Goal: Use online tool/utility: Utilize a website feature to perform a specific function

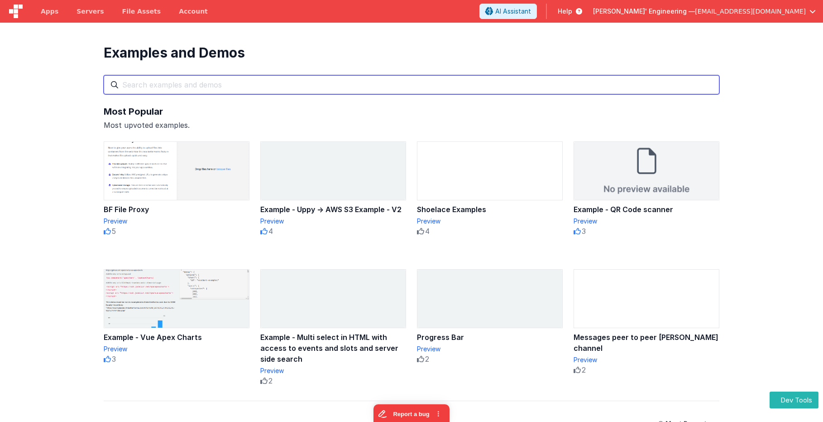
click at [398, 85] on input "text" at bounding box center [412, 84] width 616 height 19
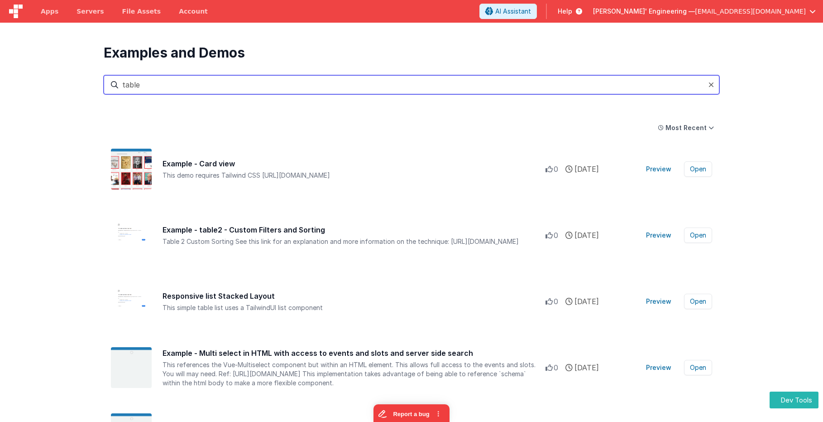
type input "table"
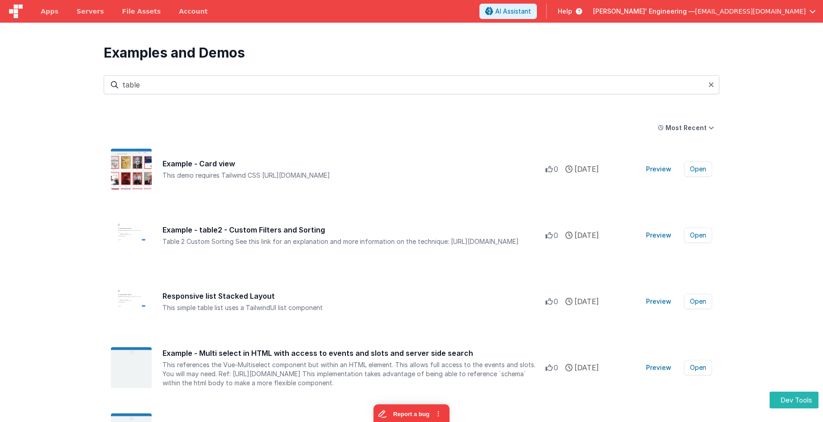
click at [269, 237] on div "Table 2 Custom Sorting See this link for an explanation and more information …" at bounding box center [354, 241] width 383 height 9
click at [665, 234] on button "Preview" at bounding box center [659, 235] width 36 height 14
click at [695, 234] on button "Open" at bounding box center [698, 234] width 28 height 15
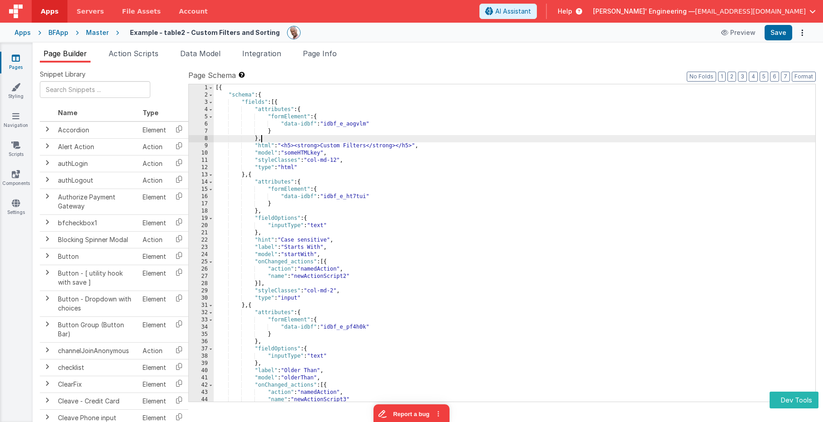
click at [489, 141] on div "[{ "schema" : { "fields" : [{ "attributes" : { "formElement" : { "data-idbf" : …" at bounding box center [515, 249] width 602 height 331
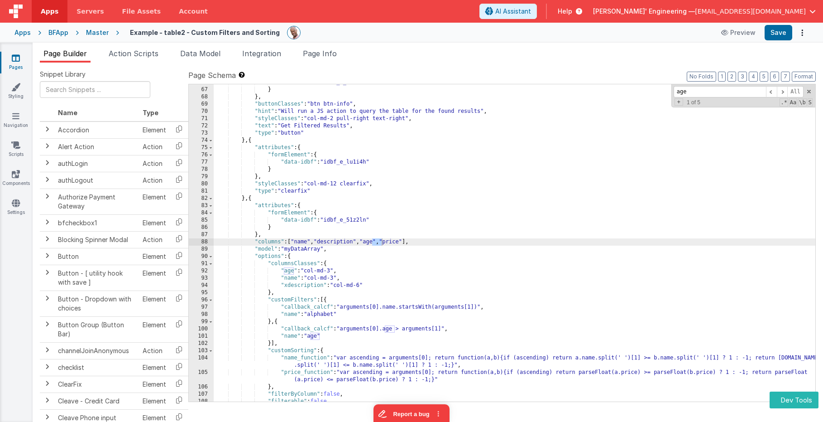
scroll to position [476, 0]
drag, startPoint x: 703, startPoint y: 91, endPoint x: 653, endPoint y: 87, distance: 49.5
click at [653, 87] on div ""data-idbf" : "idbf_e_uh8eah" } } , "buttonClasses" : "btn btn-info" , "hint" :…" at bounding box center [515, 242] width 602 height 317
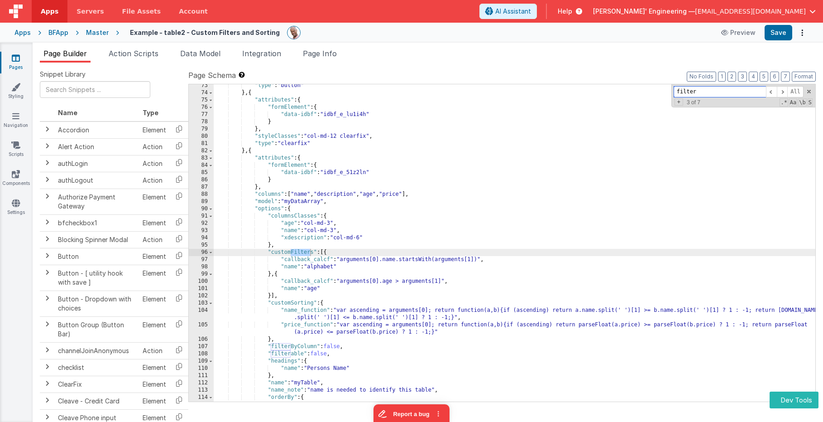
scroll to position [524, 0]
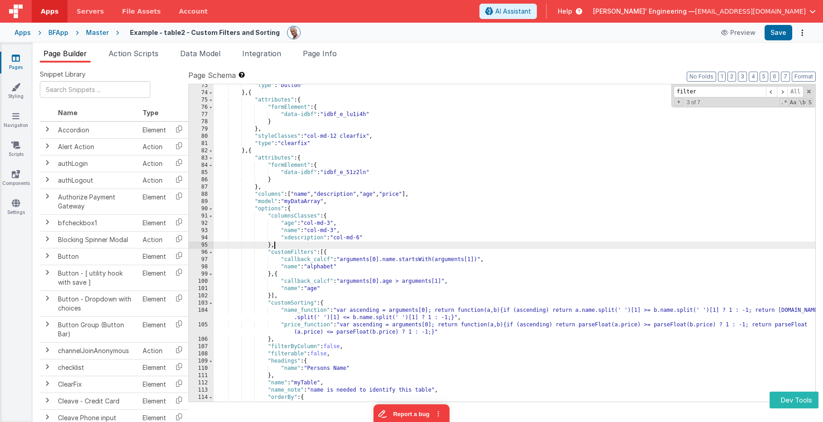
click at [532, 246] on div ""type" : "button" } , { "attributes" : { "formElement" : { "data-idbf" : "idbf_…" at bounding box center [515, 247] width 602 height 331
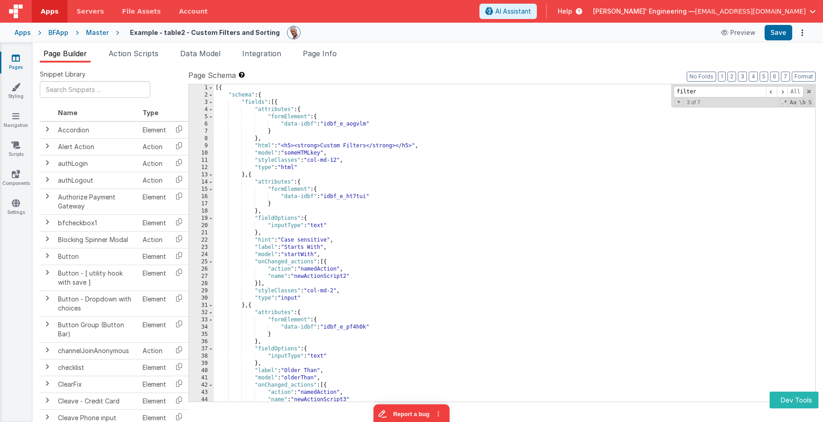
scroll to position [0, 0]
click at [775, 88] on span at bounding box center [771, 91] width 11 height 11
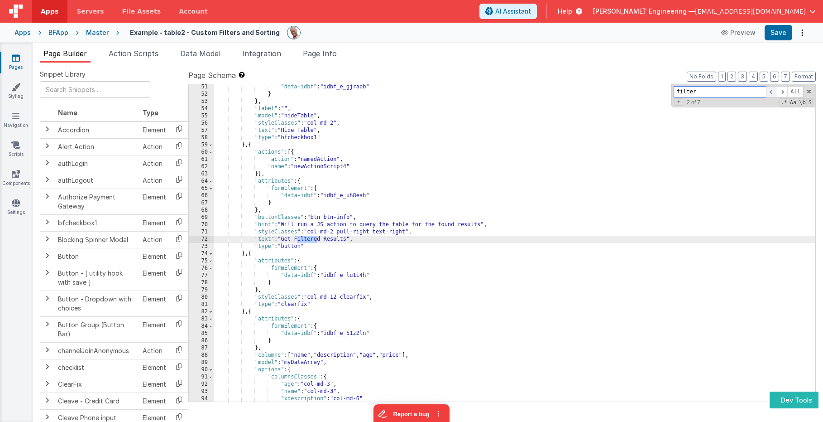
scroll to position [363, 0]
click at [739, 33] on button "Preview" at bounding box center [738, 32] width 45 height 14
click at [355, 148] on div ""data-idbf" : "idbf_e_gjraob" } } , "label" : "" , "model" : "hideTable" , "sty…" at bounding box center [515, 248] width 602 height 331
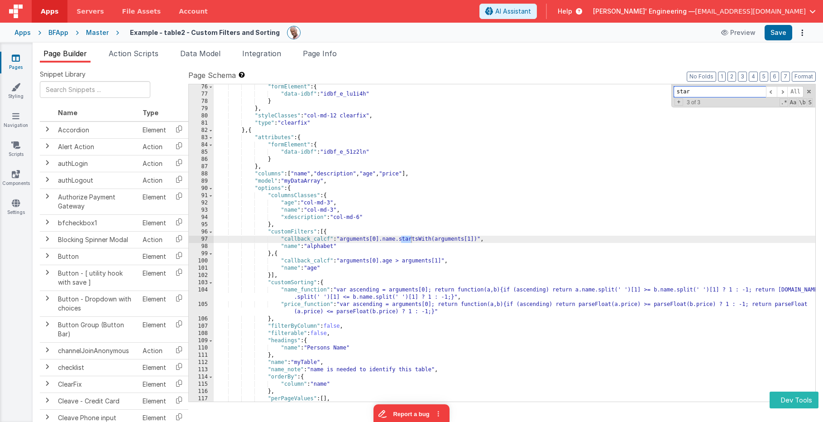
scroll to position [544, 0]
type input "starts"
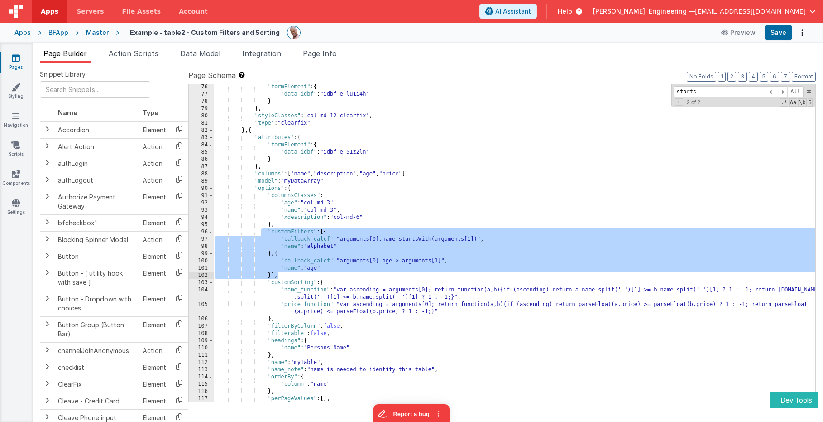
drag, startPoint x: 262, startPoint y: 231, endPoint x: 295, endPoint y: 273, distance: 54.2
click at [295, 273] on div ""formElement" : { "data-idbf" : "idbf_e_lu1i4h" } } , "styleClasses" : "col-md-…" at bounding box center [515, 248] width 602 height 331
click at [401, 160] on div ""formElement" : { "data-idbf" : "idbf_e_lu1i4h" } } , "styleClasses" : "col-md-…" at bounding box center [515, 248] width 602 height 331
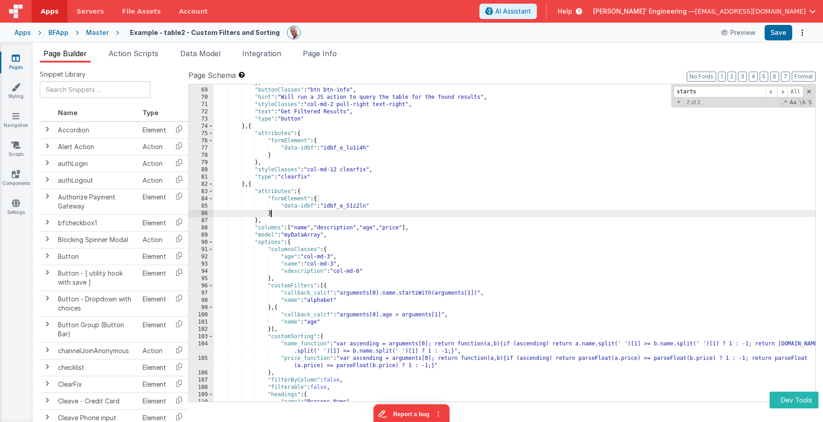
scroll to position [490, 0]
click at [572, 13] on span "Help" at bounding box center [565, 11] width 14 height 9
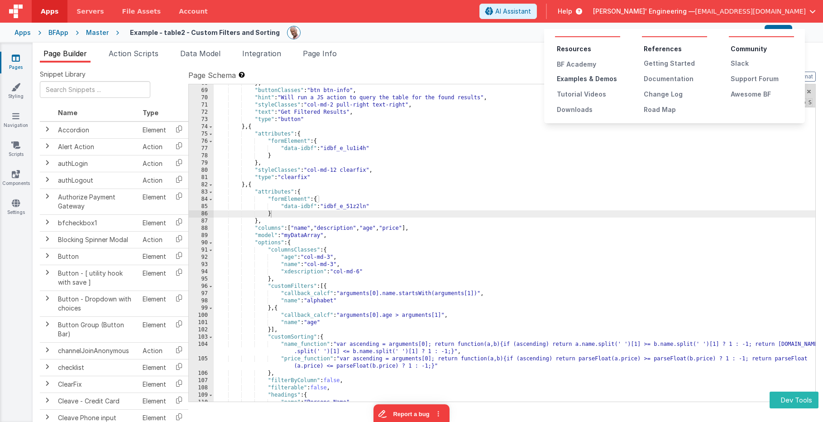
click at [588, 78] on div "Examples & Demos" at bounding box center [588, 78] width 63 height 9
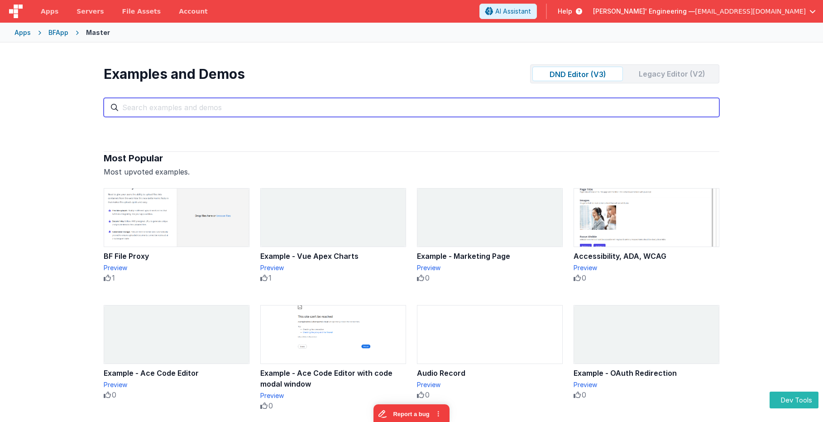
click at [610, 107] on input "text" at bounding box center [412, 107] width 616 height 19
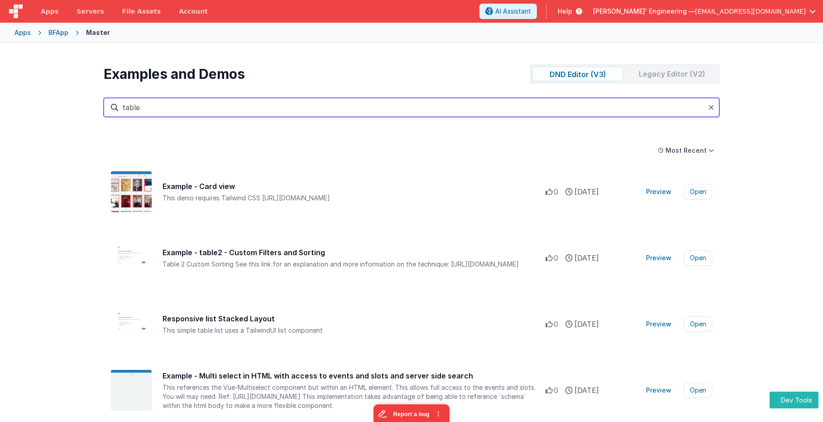
type input "table"
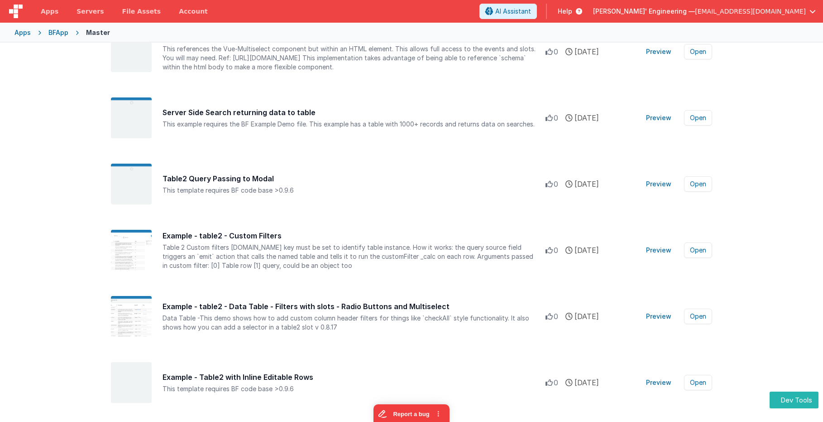
scroll to position [339, 0]
click at [662, 249] on button "Preview" at bounding box center [659, 249] width 36 height 14
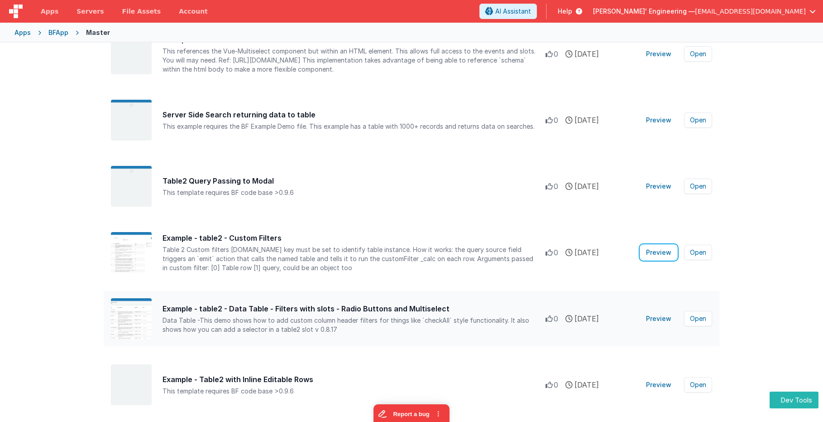
scroll to position [333, 0]
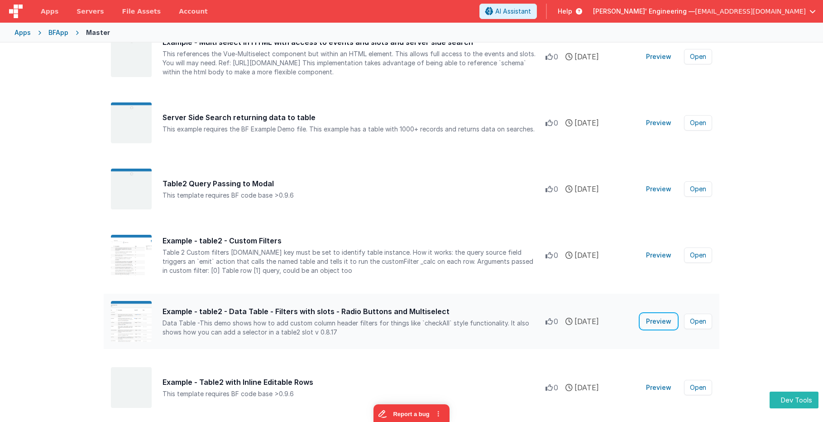
click at [662, 321] on button "Preview" at bounding box center [659, 321] width 36 height 14
click at [0, 0] on div "Apps Servers File Assets Account Some FUTURE Slot AI Assistant Help [PERSON_NAM…" at bounding box center [411, 211] width 823 height 422
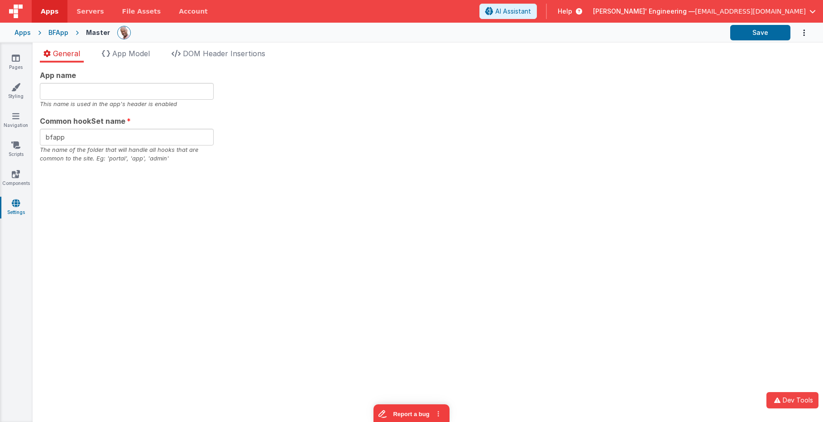
click at [695, 15] on span "[PERSON_NAME]' Engineering —" at bounding box center [644, 11] width 102 height 9
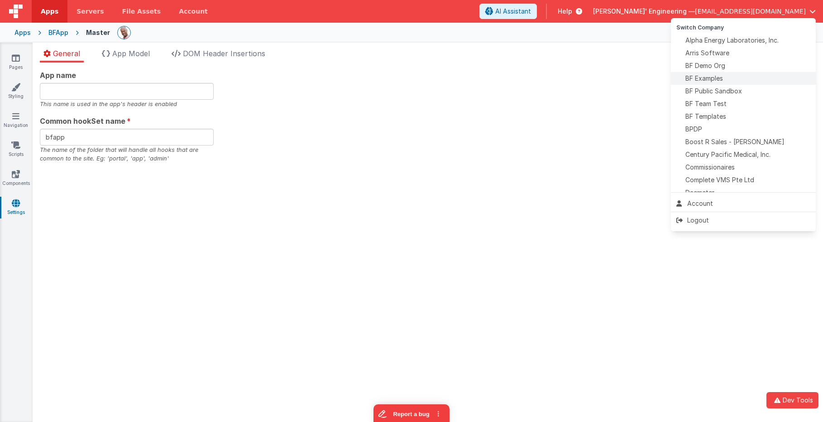
click at [706, 79] on span "BF Examples" at bounding box center [704, 78] width 38 height 9
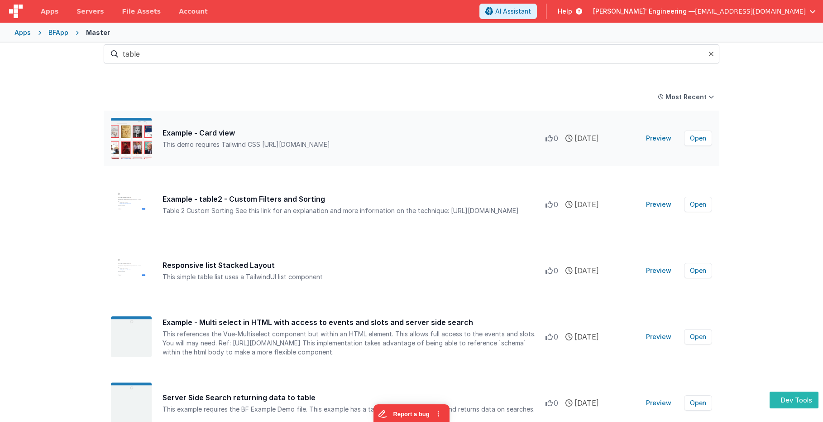
scroll to position [66, 0]
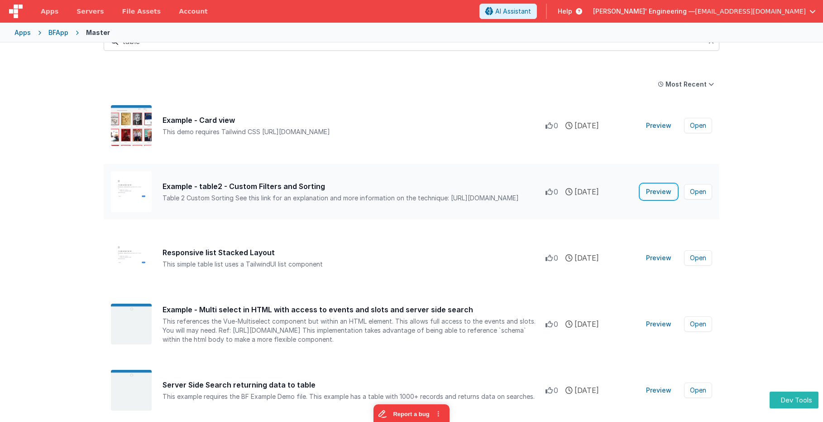
click at [655, 193] on button "Preview" at bounding box center [659, 191] width 36 height 14
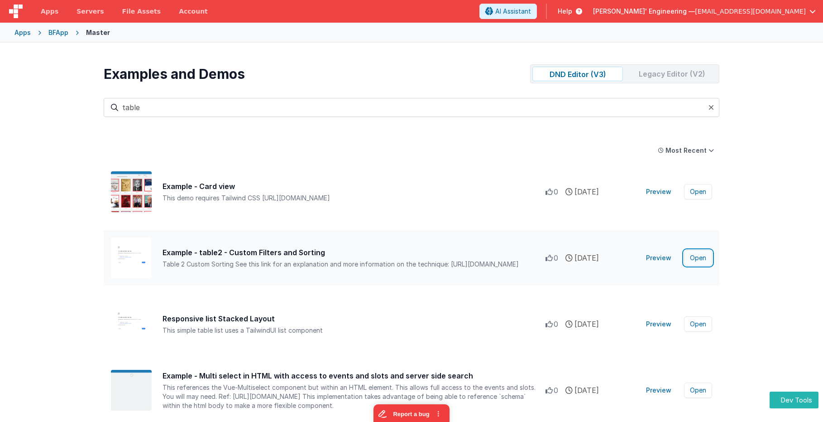
click at [701, 259] on button "Open" at bounding box center [698, 257] width 28 height 15
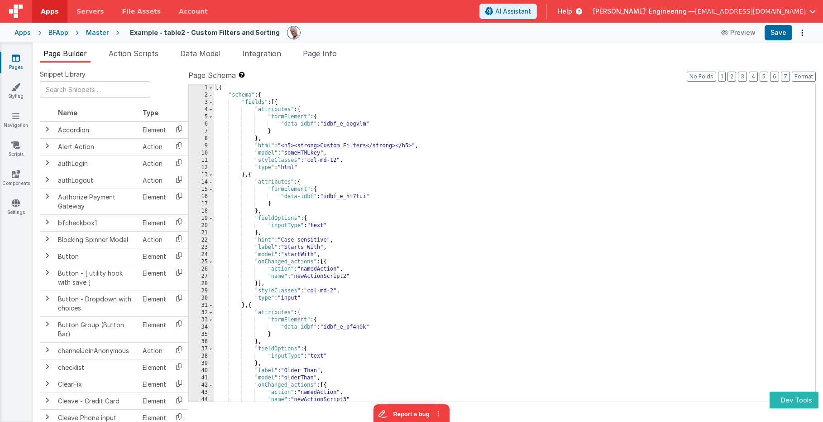
click at [372, 206] on div "[{ "schema" : { "fields" : [{ "attributes" : { "formElement" : { "data-idbf" : …" at bounding box center [515, 249] width 602 height 331
click at [325, 216] on div "[{ "schema" : { "fields" : [{ "attributes" : { "formElement" : { "data-idbf" : …" at bounding box center [515, 249] width 602 height 331
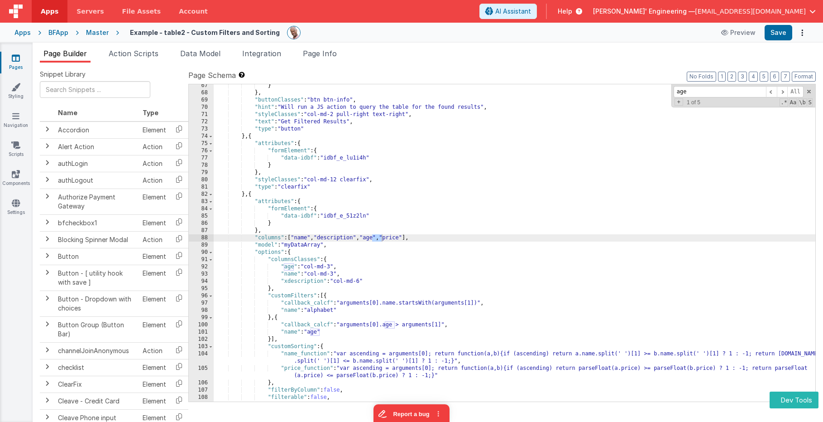
scroll to position [516, 0]
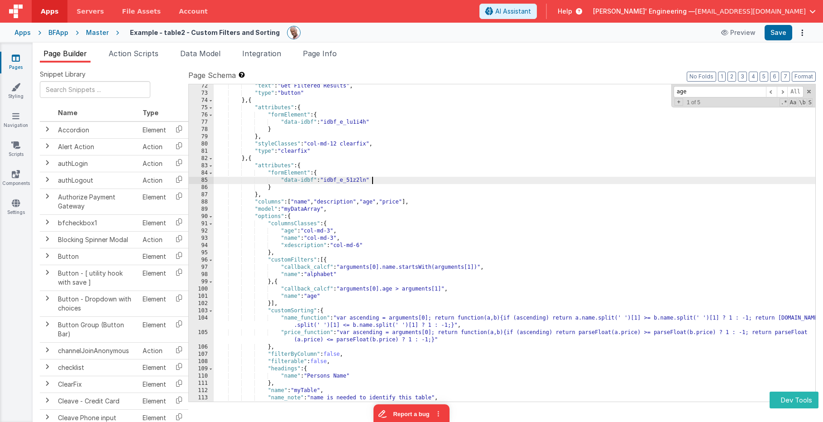
click at [399, 178] on div ""text" : "Get Filtered Results" , "type" : "button" } , { "attributes" : { "for…" at bounding box center [515, 247] width 602 height 331
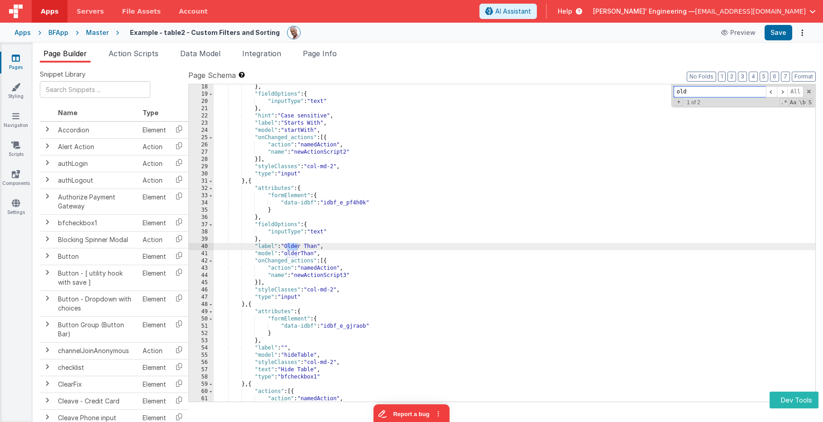
scroll to position [124, 0]
type input "older t"
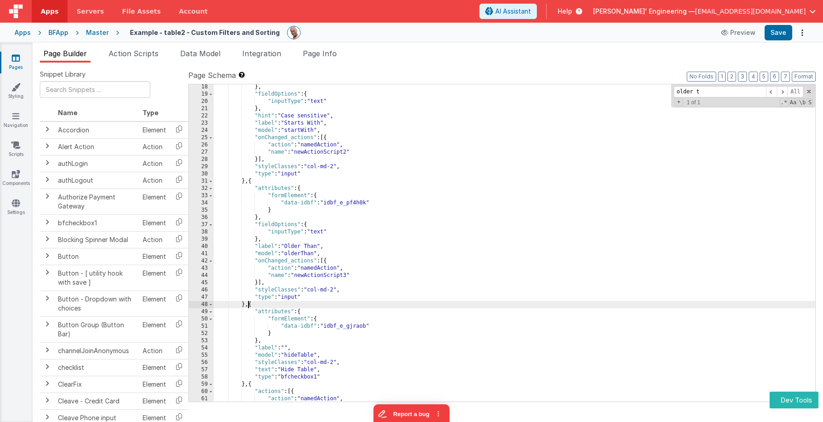
click at [247, 306] on div "} , "fieldOptions" : { "inputType" : "text" } , "hint" : "Case sensitive" , "la…" at bounding box center [515, 248] width 602 height 331
click at [263, 179] on div "} , "fieldOptions" : { "inputType" : "text" } , "hint" : "Case sensitive" , "la…" at bounding box center [515, 248] width 602 height 331
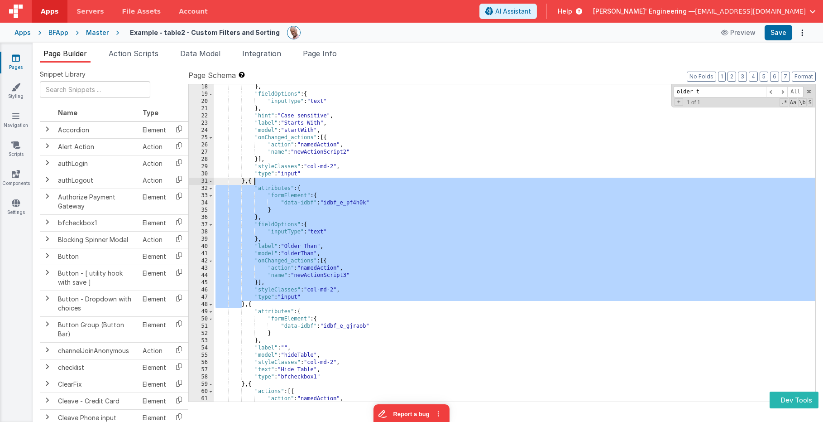
click at [263, 179] on div "} , "fieldOptions" : { "inputType" : "text" } , "hint" : "Case sensitive" , "la…" at bounding box center [515, 248] width 602 height 331
drag, startPoint x: 326, startPoint y: 260, endPoint x: 311, endPoint y: 257, distance: 15.7
click at [326, 260] on div "} , "fieldOptions" : { "inputType" : "text" } , "hint" : "Case sensitive" , "la…" at bounding box center [515, 248] width 602 height 331
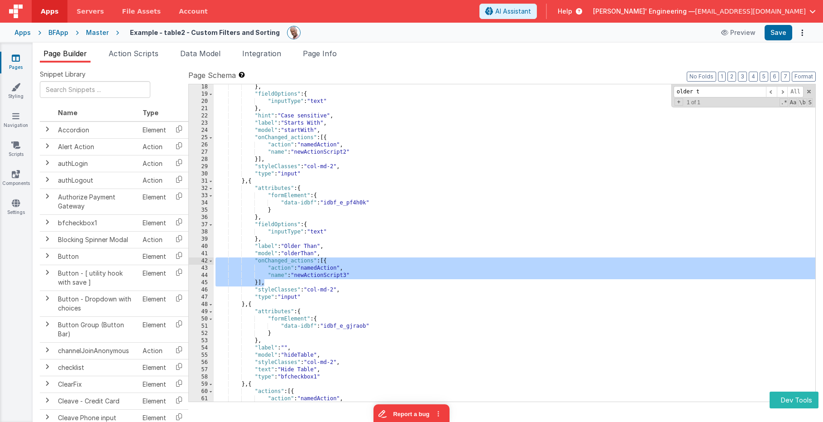
drag, startPoint x: 251, startPoint y: 278, endPoint x: 189, endPoint y: 257, distance: 65.0
click at [189, 257] on div "18 19 20 21 22 23 24 25 26 27 28 29 30 31 32 33 34 35 36 37 38 39 40 41 42 43 4…" at bounding box center [502, 243] width 628 height 318
click at [334, 275] on div "} , "fieldOptions" : { "inputType" : "text" } , "hint" : "Case sensitive" , "la…" at bounding box center [515, 248] width 602 height 331
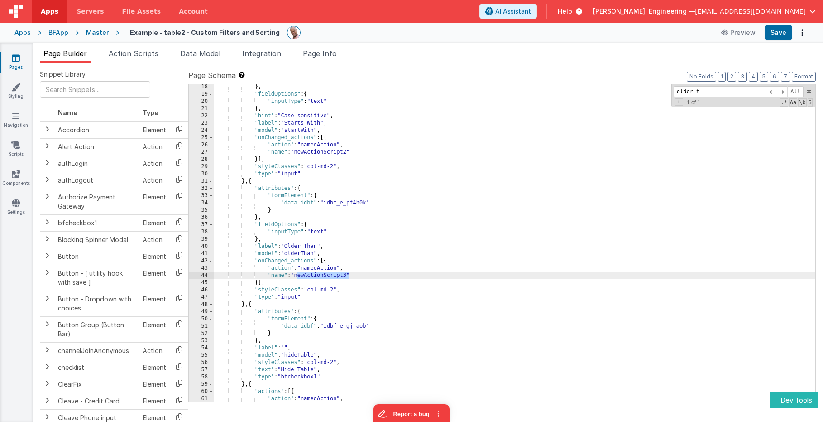
click at [213, 47] on div "Page Builder Action Scripts Data Model Integration Page Info Snippet Library Na…" at bounding box center [428, 232] width 791 height 379
click at [195, 51] on span "Data Model" at bounding box center [200, 53] width 40 height 9
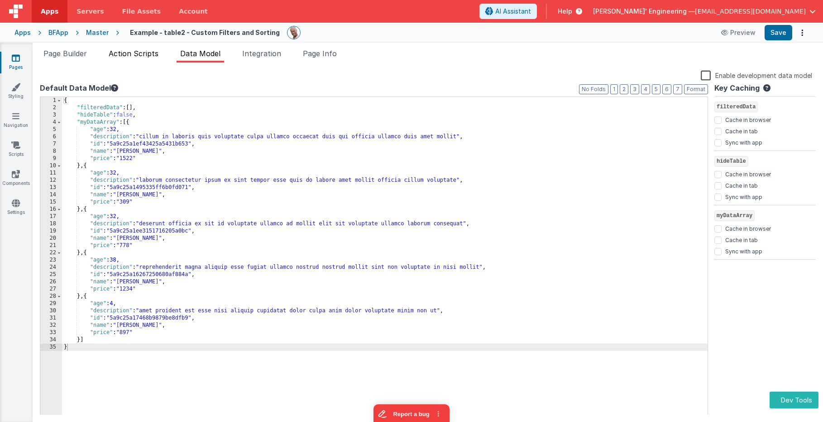
click at [143, 53] on span "Action Scripts" at bounding box center [134, 53] width 50 height 9
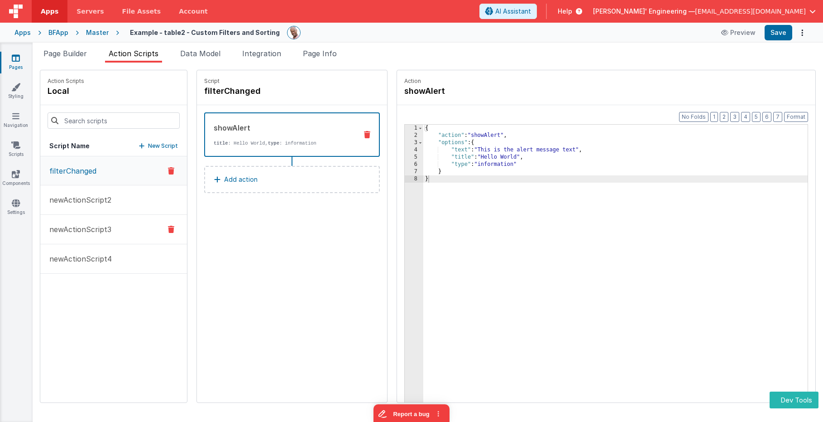
click at [76, 234] on p "newActionScript3" at bounding box center [77, 229] width 67 height 11
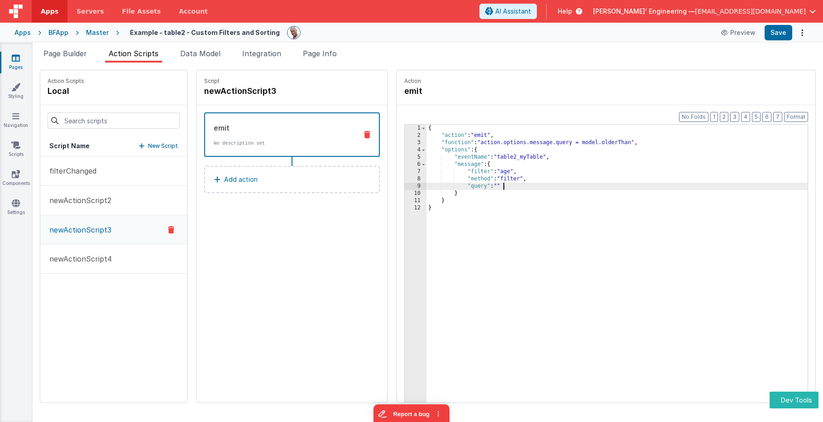
click at [580, 186] on div "{ "action" : "emit" , "function" : "action.options.message.query = model.olderT…" at bounding box center [631, 285] width 408 height 320
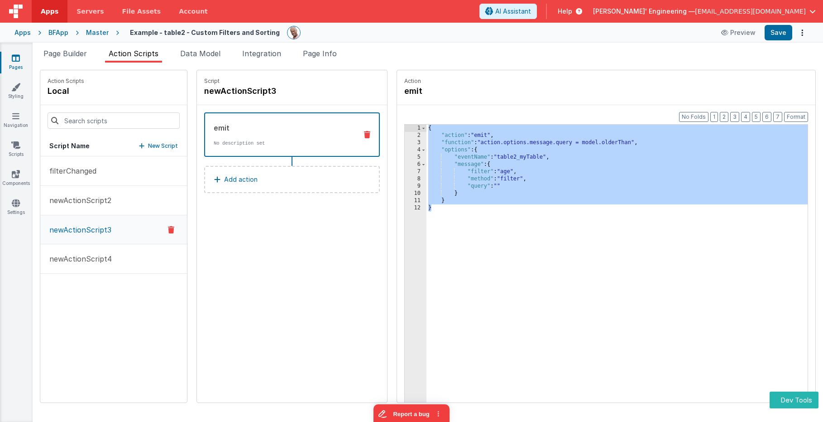
drag, startPoint x: 481, startPoint y: 238, endPoint x: 367, endPoint y: 103, distance: 176.7
click at [388, 103] on div "Action emit Format 7 6 5 4 3 2 1 No Folds 1 2 3 4 5 6 7 8 9 10 11 12 { "action"…" at bounding box center [602, 236] width 428 height 333
click at [468, 145] on div "{ "action" : "emit" , "function" : "action.options.message.query = model.olderT…" at bounding box center [631, 285] width 408 height 320
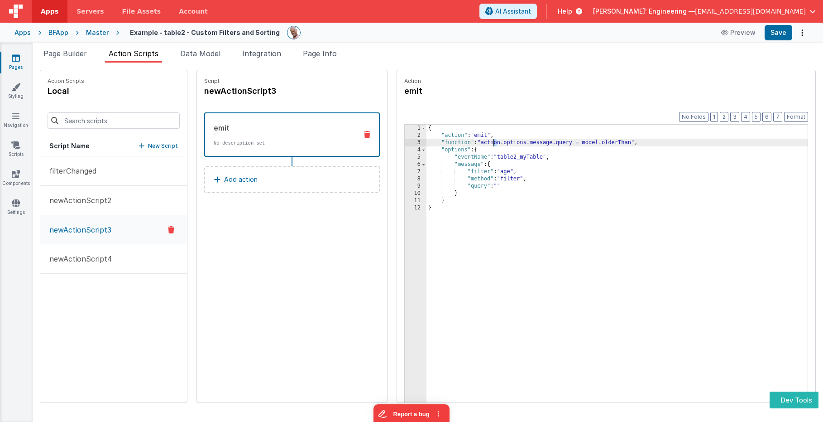
click at [405, 141] on div "3" at bounding box center [416, 142] width 22 height 7
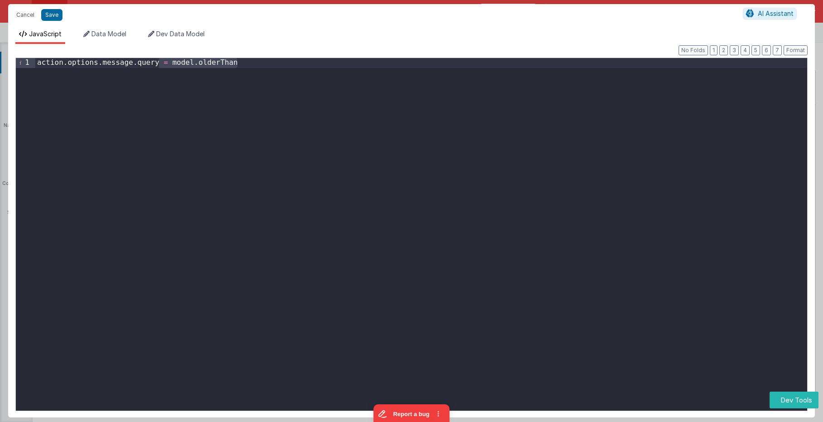
drag, startPoint x: 161, startPoint y: 65, endPoint x: 293, endPoint y: 61, distance: 132.3
click at [292, 61] on div "action . options . message . query = model . olderThan" at bounding box center [421, 244] width 772 height 372
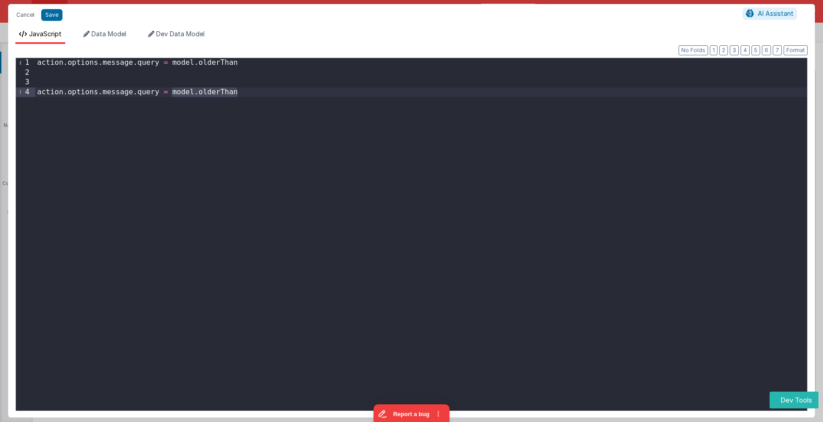
drag, startPoint x: 173, startPoint y: 93, endPoint x: 249, endPoint y: 91, distance: 76.6
click at [249, 91] on div "action . options . message . query = model . olderThan action . options . messa…" at bounding box center [421, 244] width 772 height 372
click at [187, 91] on div "action . options . message . query = model . olderThan action . options . messa…" at bounding box center [421, 244] width 772 height 372
click at [189, 94] on div "action . options . message . query = model . olderThan action . options . messa…" at bounding box center [421, 244] width 772 height 372
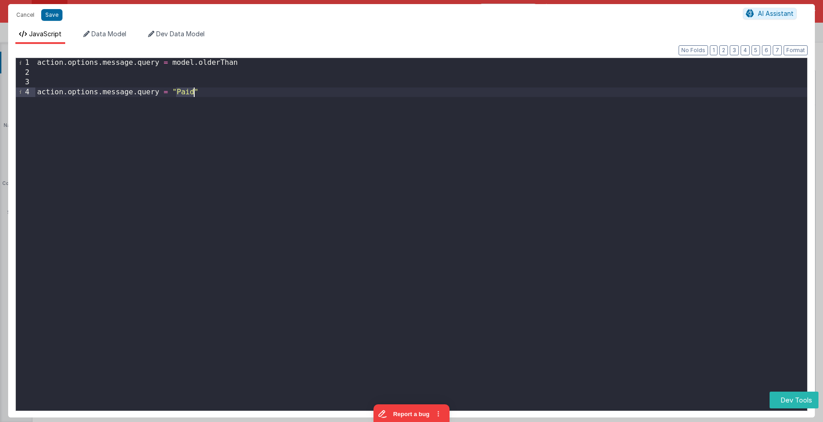
click at [189, 94] on div "action . options . message . query = model . olderThan action . options . messa…" at bounding box center [421, 244] width 772 height 372
drag, startPoint x: 204, startPoint y: 93, endPoint x: 173, endPoint y: 93, distance: 31.7
click at [173, 93] on div "action . options . message . query = model . olderThan action . options . messa…" at bounding box center [421, 244] width 772 height 372
click at [226, 89] on div "action . options . message . query = model . olderThan action . options . messa…" at bounding box center [421, 234] width 772 height 352
click at [261, 62] on div "action . options . message . query = model . olderThan action . options . messa…" at bounding box center [421, 244] width 772 height 372
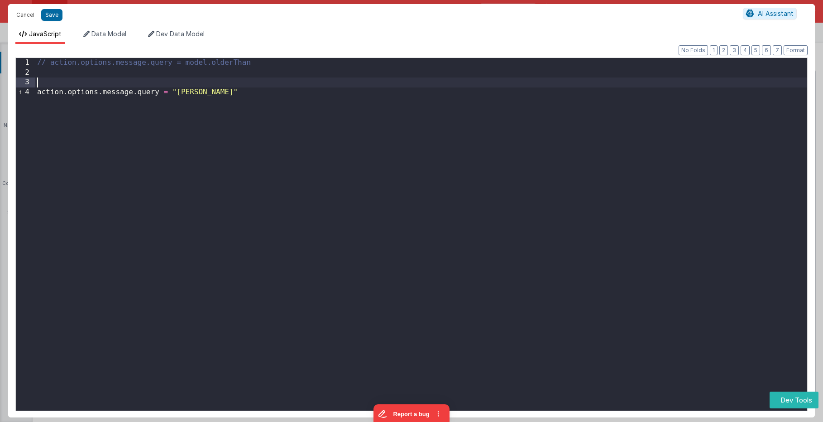
click at [231, 82] on div "// action.options.message.query = model.olderThan action . options . message . …" at bounding box center [421, 244] width 772 height 372
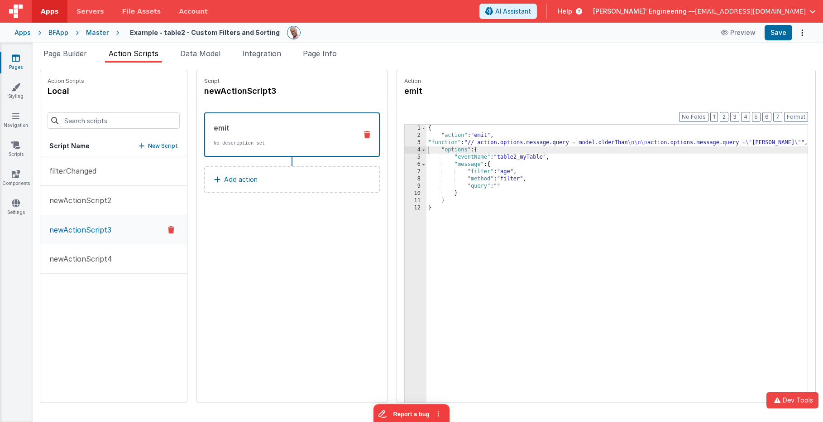
click at [526, 145] on div "{ "action" : "emit" , "function" : "// action.options.message.query = model.old…" at bounding box center [631, 285] width 408 height 320
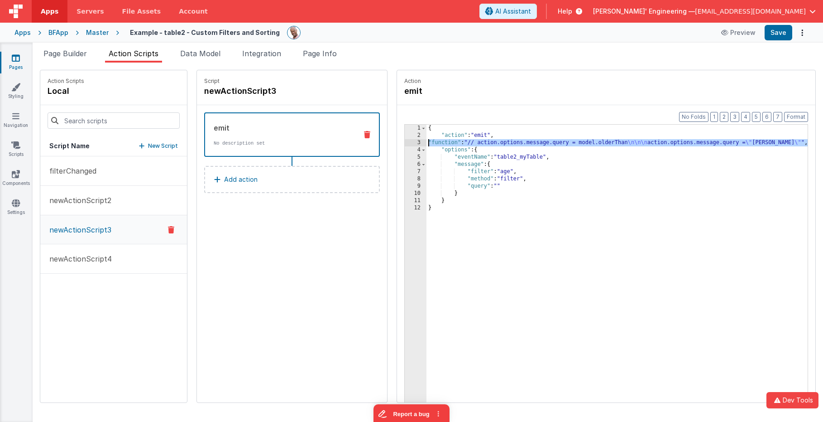
click at [405, 139] on div "3" at bounding box center [416, 142] width 22 height 7
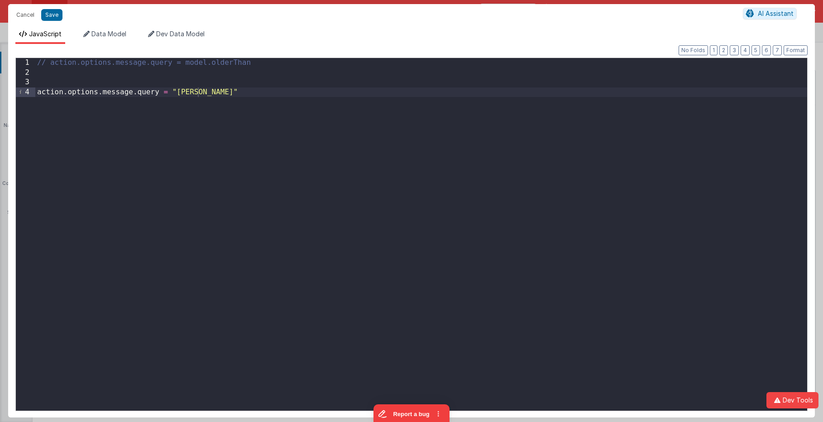
click at [192, 93] on div "// action.options.message.query = model.olderThan action . options . message . …" at bounding box center [421, 244] width 772 height 372
click at [232, 110] on div "// action.options.message.query = model.olderThan action . options . message . …" at bounding box center [421, 244] width 772 height 372
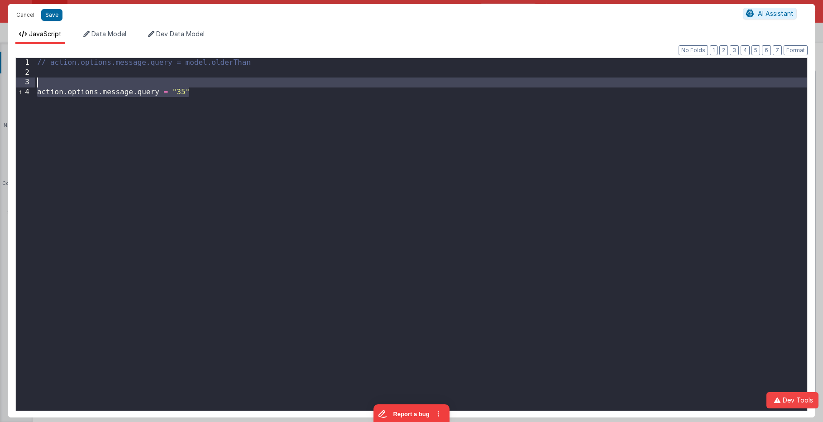
drag, startPoint x: 192, startPoint y: 93, endPoint x: 26, endPoint y: 87, distance: 166.7
click at [26, 87] on div "1 2 3 4 // action.options.message.query = model.olderThan action . options . me…" at bounding box center [411, 234] width 792 height 353
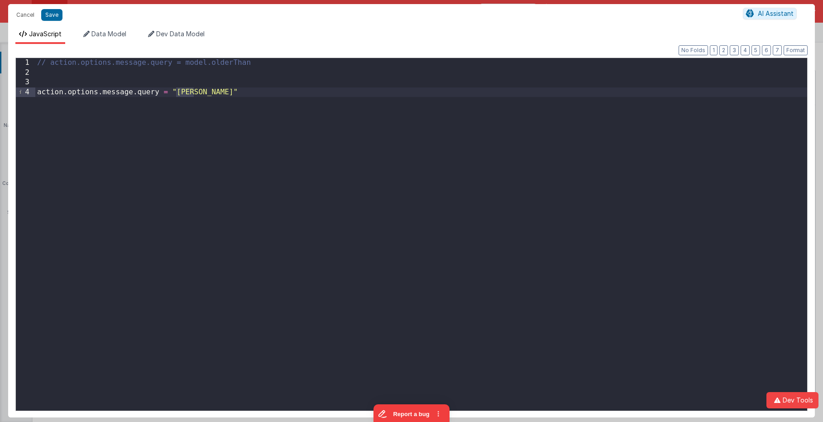
drag, startPoint x: 101, startPoint y: 76, endPoint x: 86, endPoint y: 68, distance: 16.6
click at [101, 76] on div "// action.options.message.query = model.olderThan action . options . message . …" at bounding box center [421, 244] width 772 height 372
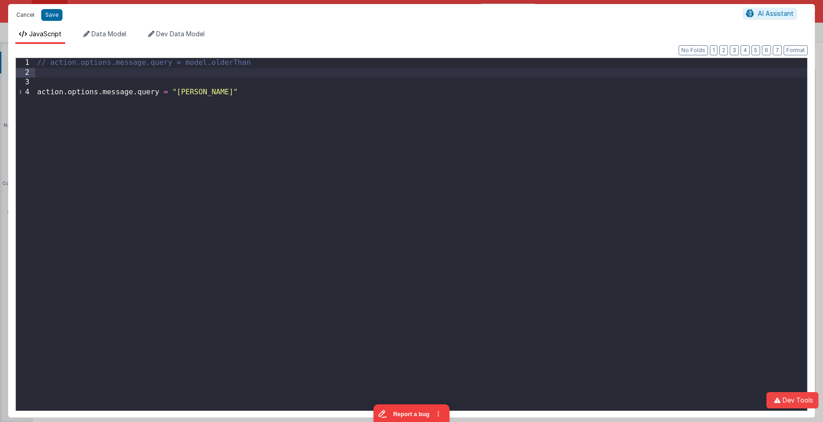
click at [30, 11] on button "Cancel" at bounding box center [25, 15] width 27 height 13
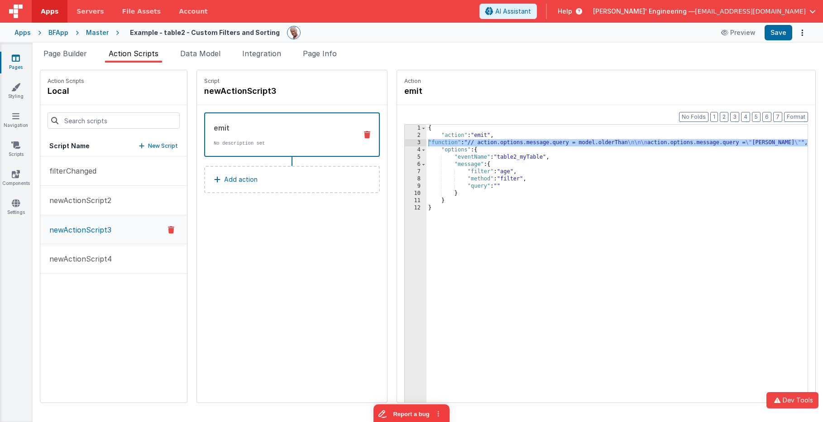
click at [502, 166] on div "{ "action" : "emit" , "function" : "// action.options.message.query = model.old…" at bounding box center [631, 285] width 408 height 320
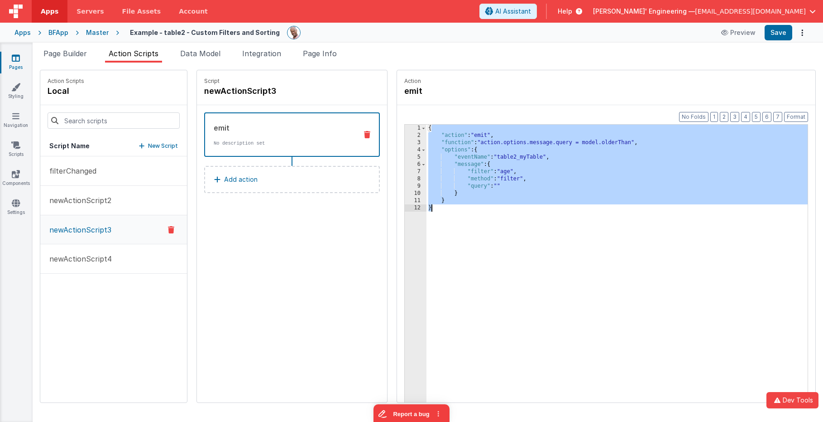
drag, startPoint x: 410, startPoint y: 128, endPoint x: 422, endPoint y: 236, distance: 108.9
click at [427, 236] on div "{ "action" : "emit" , "function" : "action.options.message.query = model.olderT…" at bounding box center [631, 285] width 408 height 320
click at [490, 171] on div "{ "action" : "emit" , "function" : "action.options.message.query = model.olderT…" at bounding box center [631, 285] width 408 height 320
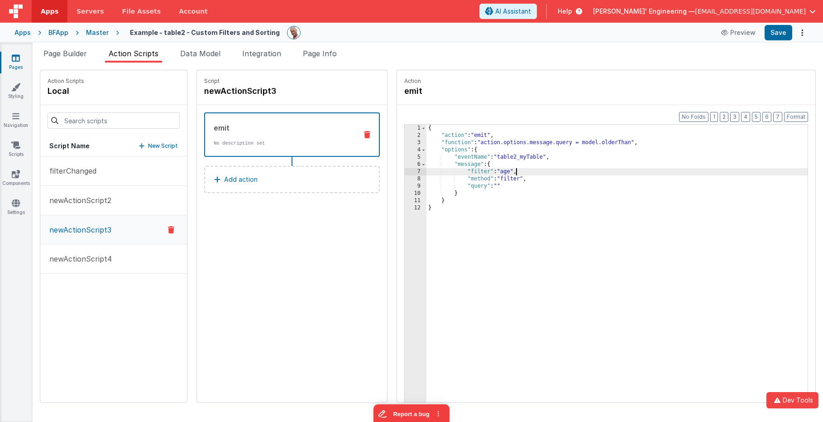
click at [481, 169] on div "{ "action" : "emit" , "function" : "action.options.message.query = model.olderT…" at bounding box center [631, 285] width 408 height 320
click at [489, 179] on div "{ "action" : "emit" , "function" : "action.options.message.query = model.olderT…" at bounding box center [631, 285] width 408 height 320
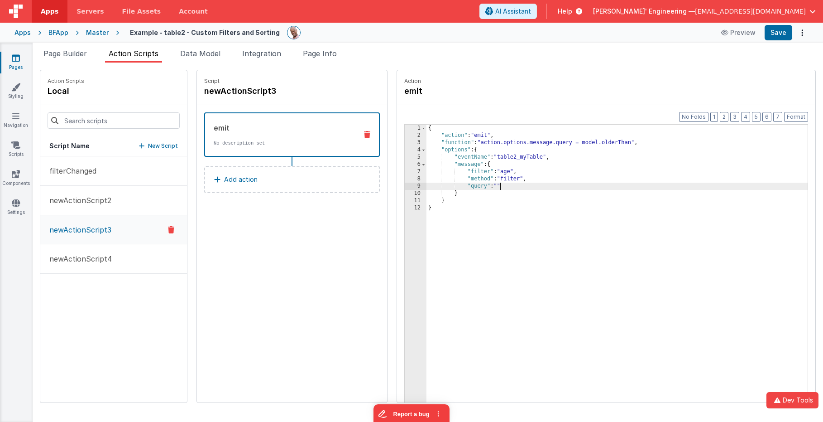
click at [474, 185] on div "{ "action" : "emit" , "function" : "action.options.message.query = model.olderT…" at bounding box center [631, 285] width 408 height 320
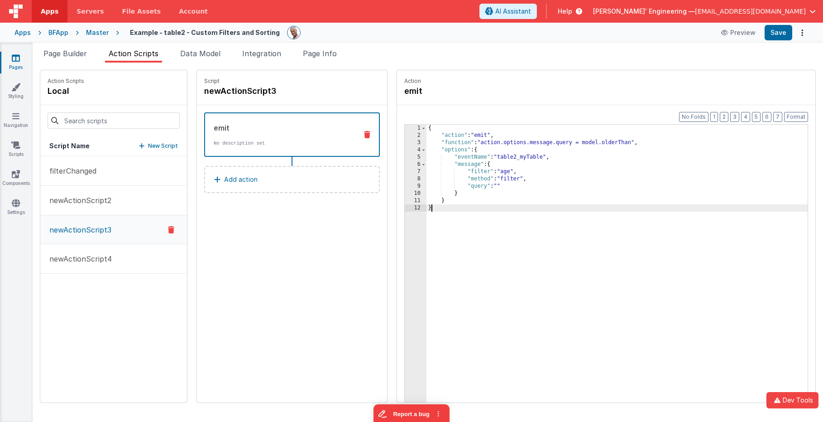
click at [427, 217] on div "{ "action" : "emit" , "function" : "action.options.message.query = model.olderT…" at bounding box center [631, 285] width 408 height 320
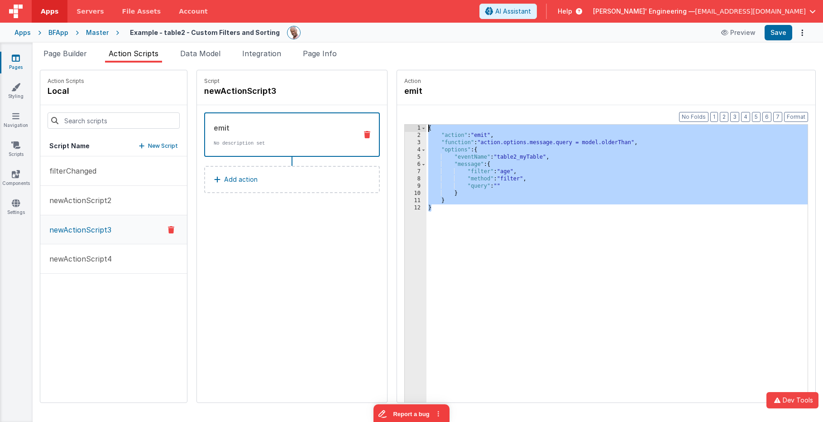
drag, startPoint x: 419, startPoint y: 218, endPoint x: 380, endPoint y: 117, distance: 107.8
click at [397, 117] on div "Format 7 6 5 4 3 2 1 No Folds 1 2 3 4 5 6 7 8 9 10 11 12 { "action" : "emit" , …" at bounding box center [606, 271] width 418 height 332
drag, startPoint x: 474, startPoint y: 188, endPoint x: 484, endPoint y: 188, distance: 10.0
click at [474, 188] on div "{ "action" : "emit" , "function" : "action.options.message.query = model.olderT…" at bounding box center [617, 278] width 381 height 306
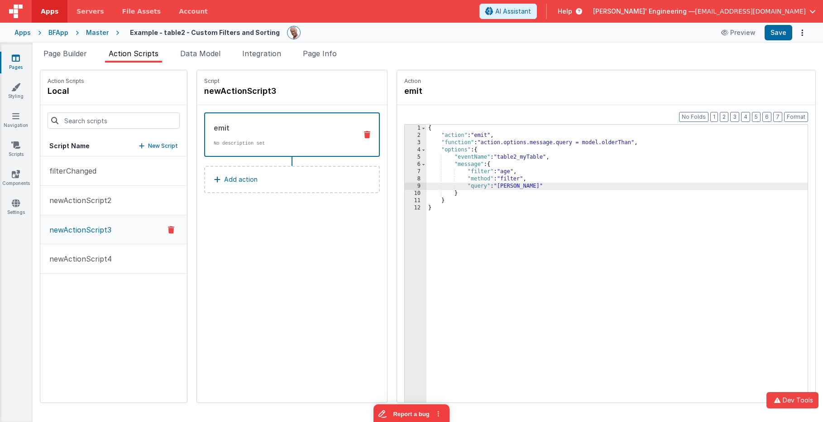
click at [481, 171] on div "{ "action" : "emit" , "function" : "action.options.message.query = model.olderT…" at bounding box center [631, 285] width 408 height 320
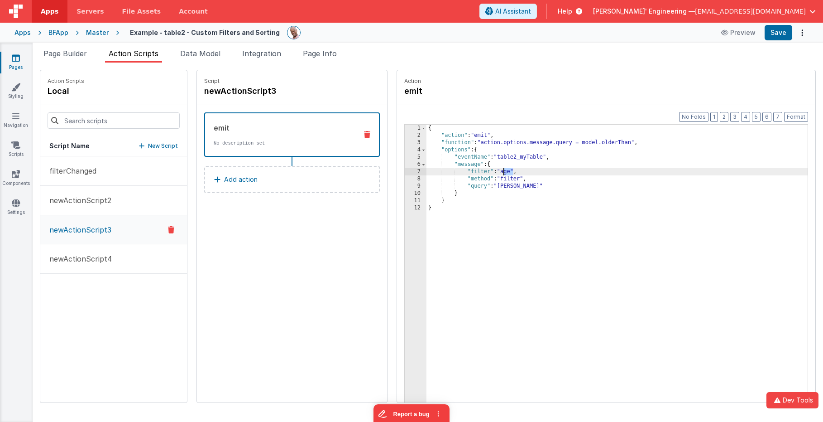
click at [481, 171] on div "{ "action" : "emit" , "function" : "action.options.message.query = model.olderT…" at bounding box center [631, 285] width 408 height 320
click at [472, 197] on div "{ "action" : "emit" , "function" : "action.options.message.query = model.olderT…" at bounding box center [631, 285] width 408 height 320
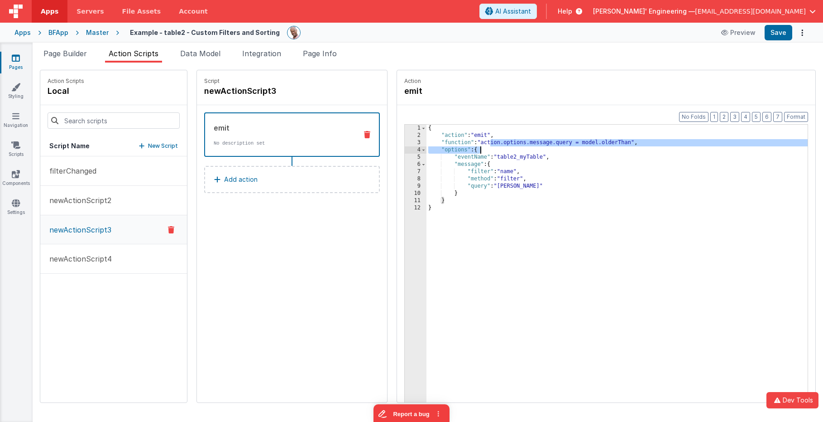
drag, startPoint x: 465, startPoint y: 142, endPoint x: 540, endPoint y: 173, distance: 81.2
click at [616, 146] on div "{ "action" : "emit" , "function" : "action.options.message.query = model.olderT…" at bounding box center [631, 285] width 408 height 320
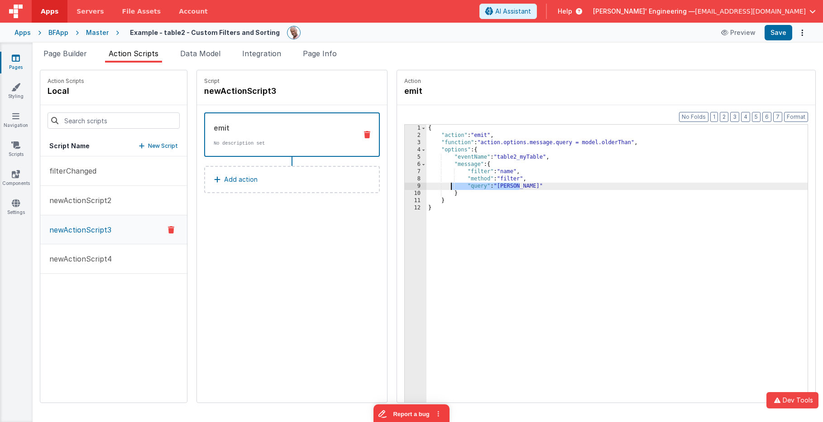
drag, startPoint x: 506, startPoint y: 188, endPoint x: 430, endPoint y: 183, distance: 76.7
click at [427, 185] on div "{ "action" : "emit" , "function" : "action.options.message.query = model.olderT…" at bounding box center [631, 285] width 408 height 320
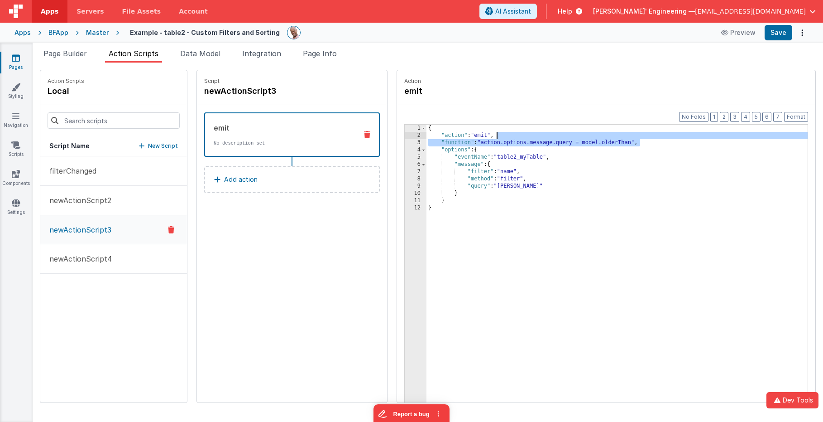
drag, startPoint x: 625, startPoint y: 141, endPoint x: 625, endPoint y: 136, distance: 5.5
click at [625, 136] on div "{ "action" : "emit" , "function" : "action.options.message.query = model.olderT…" at bounding box center [631, 285] width 408 height 320
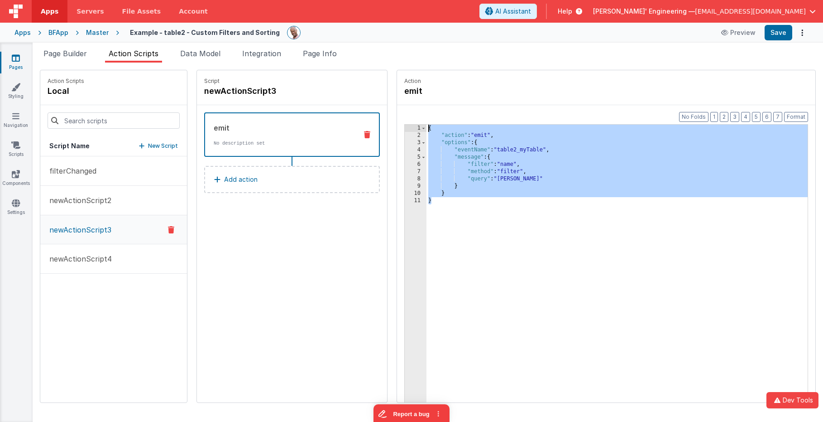
drag, startPoint x: 455, startPoint y: 228, endPoint x: 382, endPoint y: 124, distance: 127.4
click at [404, 124] on div "Format 7 6 5 4 3 2 1 No Folds 1 2 3 4 5 6 7 8 9 10 11 { "action" : "emit" , "op…" at bounding box center [606, 276] width 404 height 307
click at [484, 148] on div "{ "action" : "emit" , "options" : { "eventName" : "table2_myTable" , "message" …" at bounding box center [631, 285] width 408 height 320
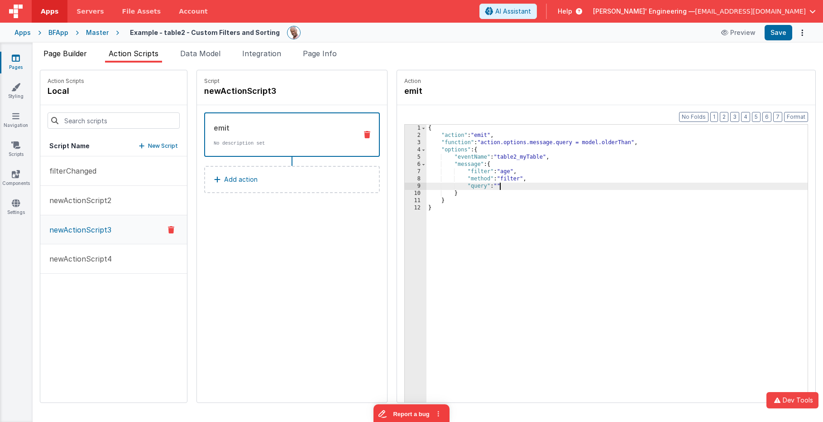
click at [76, 54] on span "Page Builder" at bounding box center [64, 53] width 43 height 9
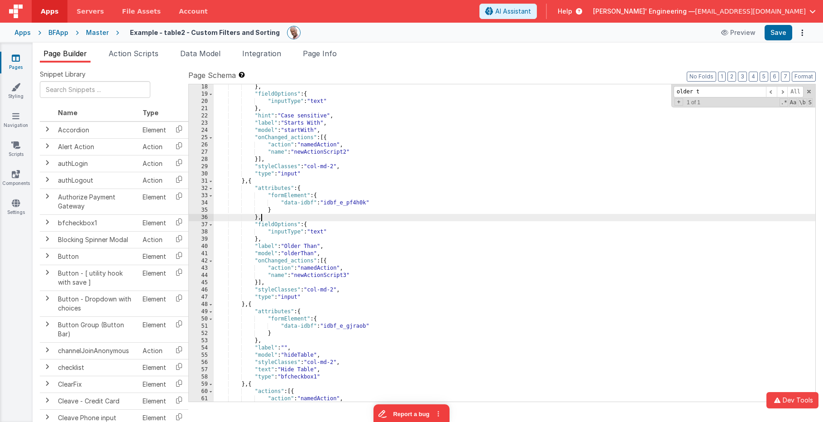
click at [345, 216] on div "} , "fieldOptions" : { "inputType" : "text" } , "hint" : "Case sensitive" , "la…" at bounding box center [515, 248] width 602 height 331
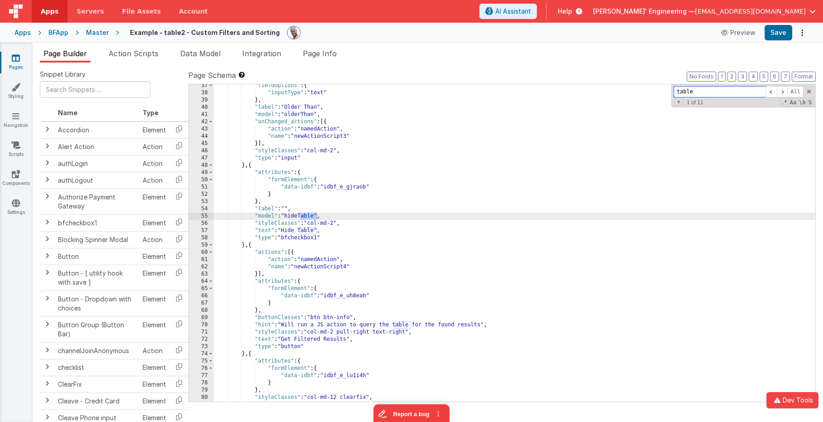
scroll to position [262, 0]
click at [125, 51] on span "Action Scripts" at bounding box center [134, 53] width 50 height 9
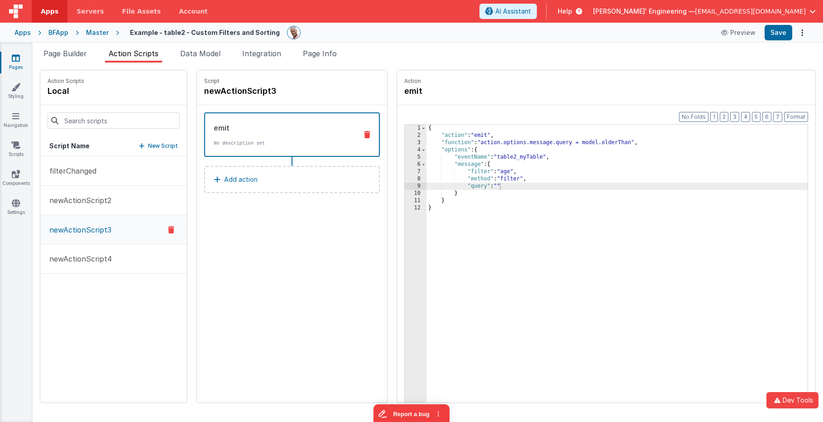
click at [509, 157] on div "{ "action" : "emit" , "function" : "action.options.message.query = model.olderT…" at bounding box center [631, 285] width 408 height 320
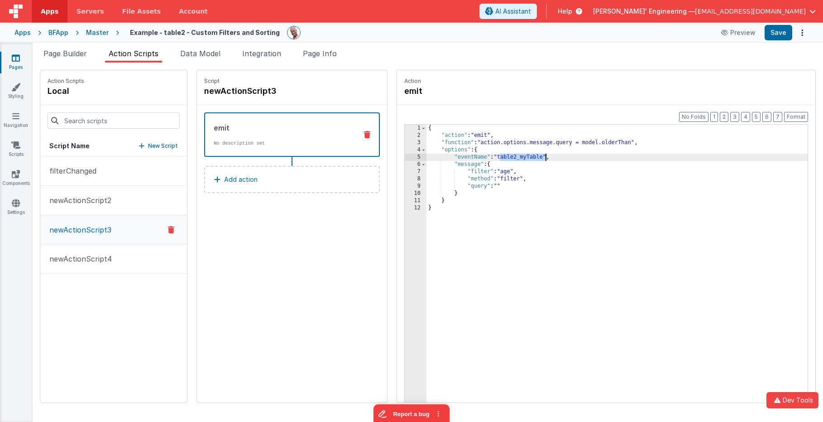
click at [509, 157] on div "{ "action" : "emit" , "function" : "action.options.message.query = model.olderT…" at bounding box center [631, 285] width 408 height 320
drag, startPoint x: 73, startPoint y: 54, endPoint x: 207, endPoint y: 96, distance: 140.5
click at [73, 54] on span "Page Builder" at bounding box center [64, 53] width 43 height 9
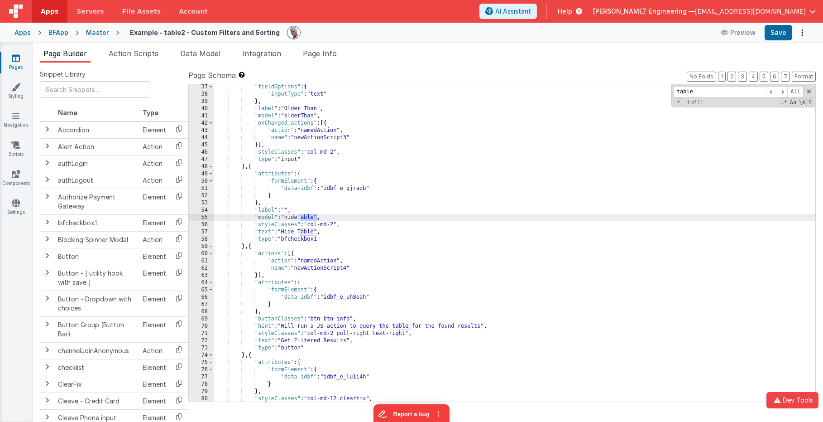
click at [388, 199] on div ""fieldOptions" : { "inputType" : "text" } , "label" : "Older Than" , "model" : …" at bounding box center [515, 248] width 602 height 331
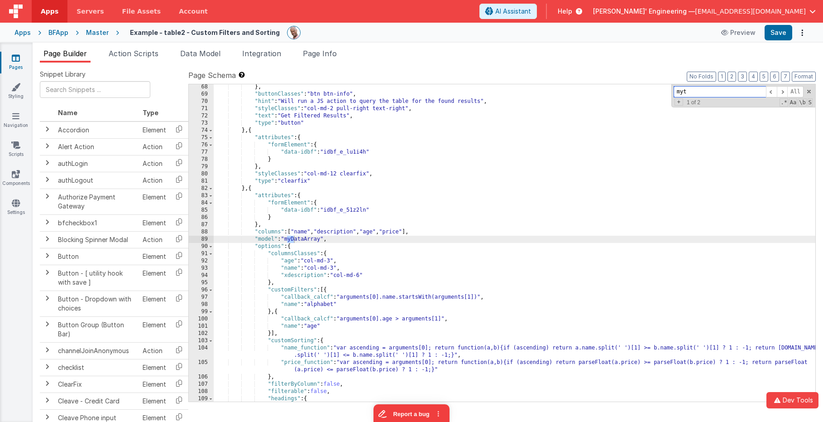
scroll to position [667, 0]
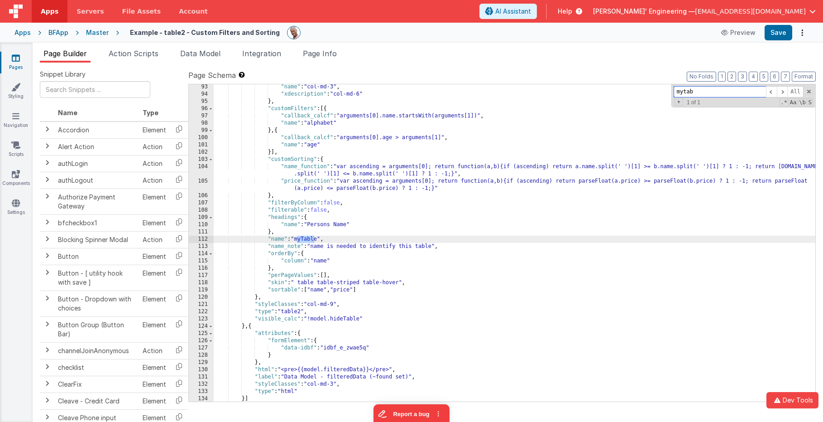
type input "mytab"
drag, startPoint x: 261, startPoint y: 239, endPoint x: 336, endPoint y: 238, distance: 75.6
click at [336, 238] on div ""name" : "col-md-3" , "xdescription" : "col-md-6" } , "customFilters" : [{ "cal…" at bounding box center [515, 248] width 602 height 331
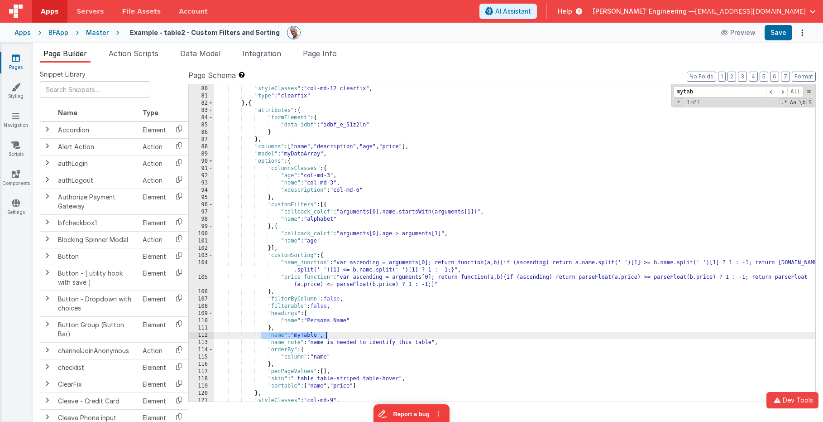
scroll to position [571, 0]
click at [282, 103] on div "} , "styleClasses" : "col-md-12 clearfix" , "type" : "clearfix" } , { "attribut…" at bounding box center [515, 243] width 602 height 331
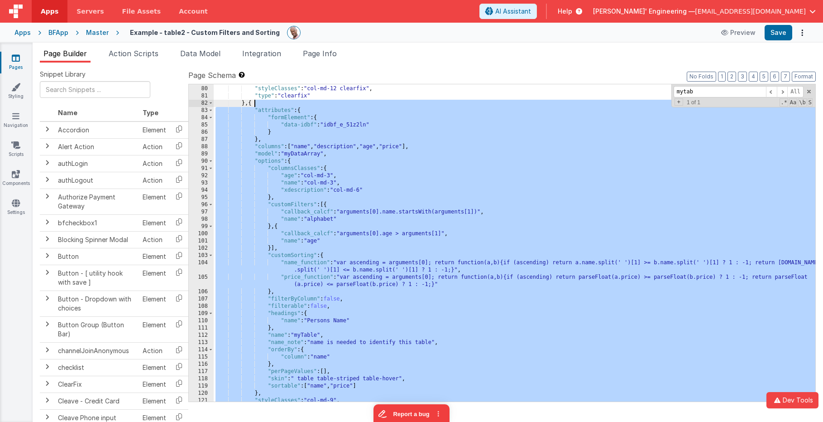
click at [282, 103] on div "} , "styleClasses" : "col-md-12 clearfix" , "type" : "clearfix" } , { "attribut…" at bounding box center [515, 243] width 602 height 331
click at [334, 327] on div ""styleClasses" : "col-md-12 clearfix" , "type" : "clearfix" } , { "attributes" …" at bounding box center [515, 247] width 602 height 331
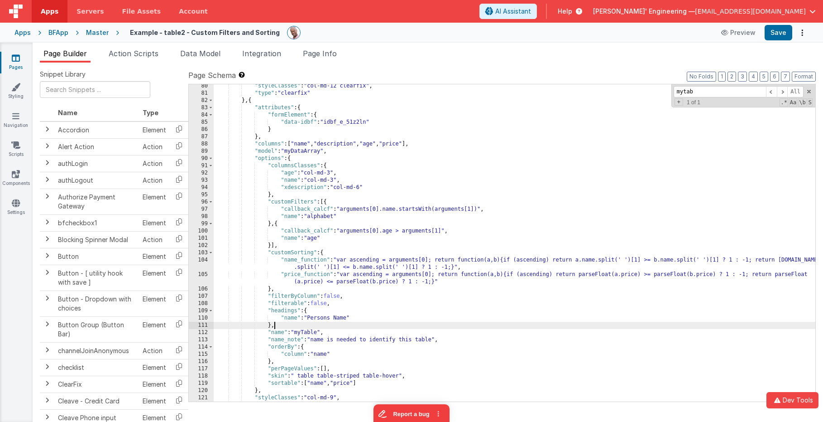
click at [314, 332] on div ""styleClasses" : "col-md-12 clearfix" , "type" : "clearfix" } , { "attributes" …" at bounding box center [515, 247] width 602 height 331
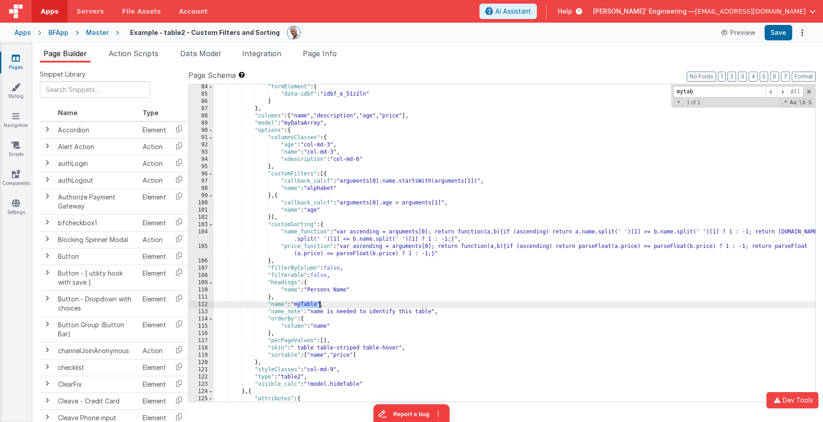
scroll to position [609, 0]
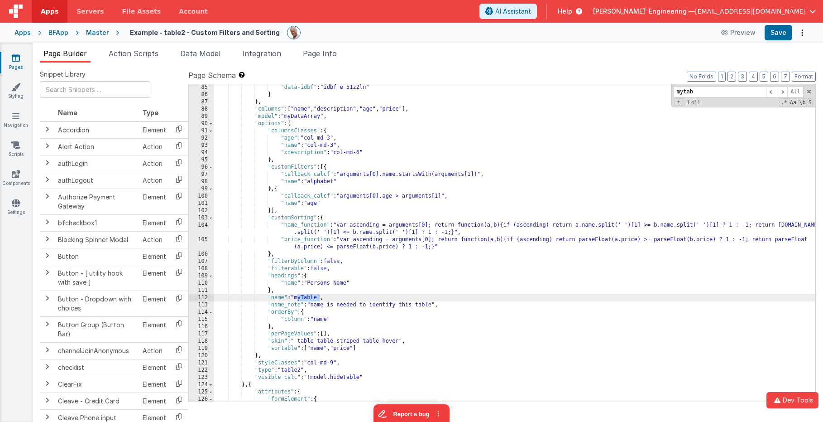
click at [257, 355] on div ""data-idbf" : "idbf_e_51z2ln" } } , "columns" : [ "name" , "description" , "age…" at bounding box center [515, 249] width 602 height 331
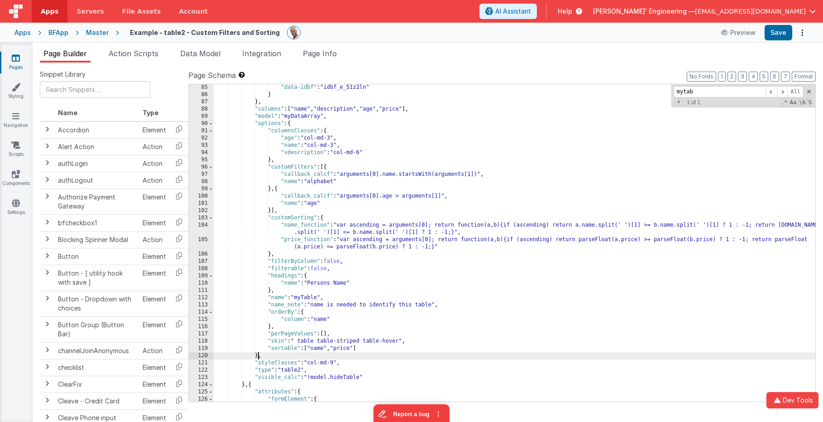
click at [257, 355] on div ""data-idbf" : "idbf_e_51z2ln" } } , "columns" : [ "name" , "description" , "age…" at bounding box center [515, 249] width 602 height 331
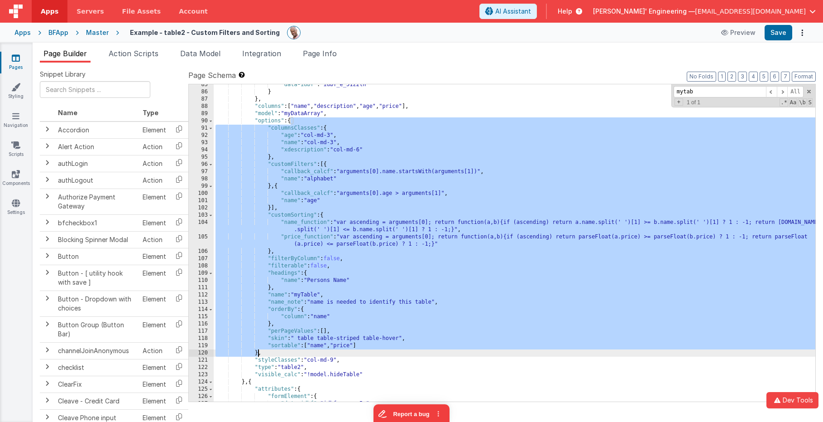
scroll to position [631, 0]
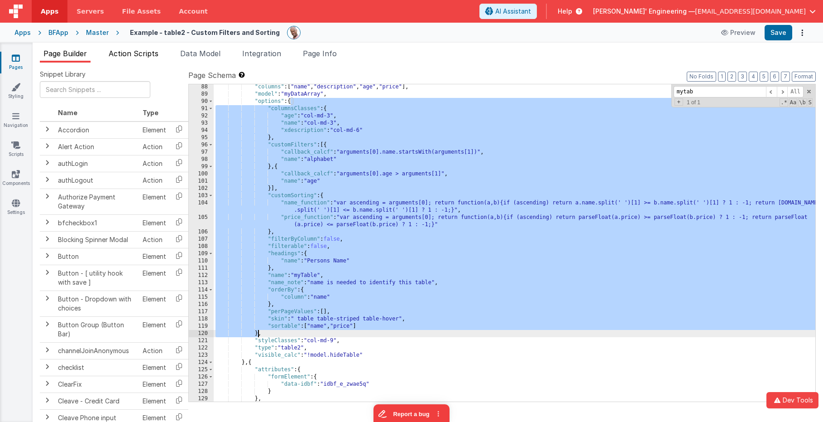
click at [139, 52] on span "Action Scripts" at bounding box center [134, 53] width 50 height 9
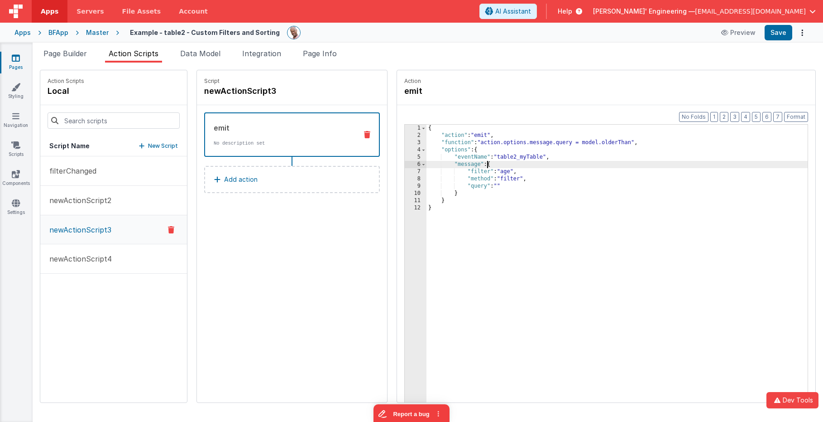
drag, startPoint x: 459, startPoint y: 164, endPoint x: 477, endPoint y: 179, distance: 23.1
click at [459, 164] on div "{ "action" : "emit" , "function" : "action.options.message.query = model.olderT…" at bounding box center [631, 285] width 408 height 320
click at [60, 52] on span "Page Builder" at bounding box center [64, 53] width 43 height 9
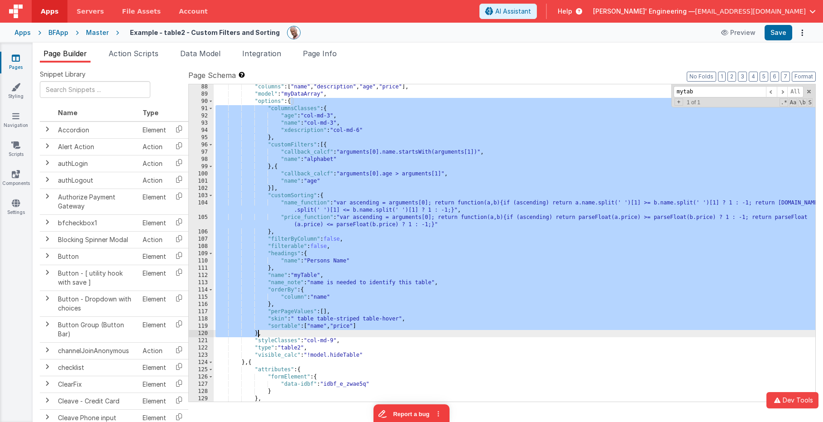
click at [310, 166] on div ""columns" : [ "name" , "description" , "age" , "price" ] , "model" : "myDataArr…" at bounding box center [515, 248] width 602 height 331
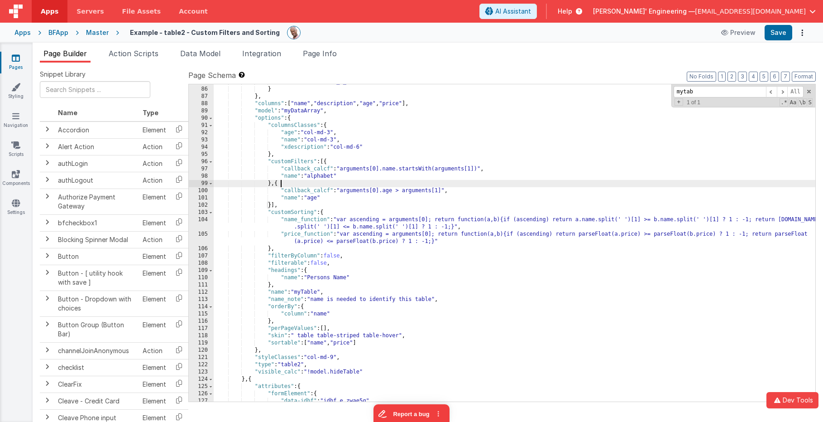
scroll to position [622, 0]
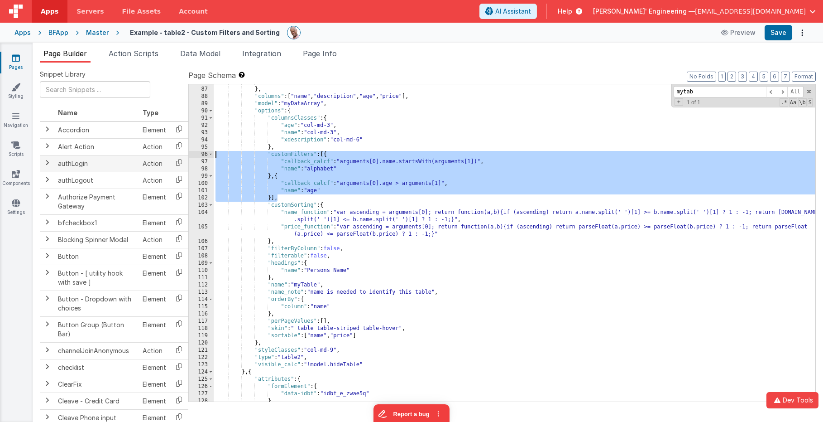
drag, startPoint x: 252, startPoint y: 193, endPoint x: 159, endPoint y: 156, distance: 100.4
click at [159, 156] on div "Snippet Library Name Type Accordion Element Alert Action Action authLogin Actio…" at bounding box center [428, 249] width 776 height 359
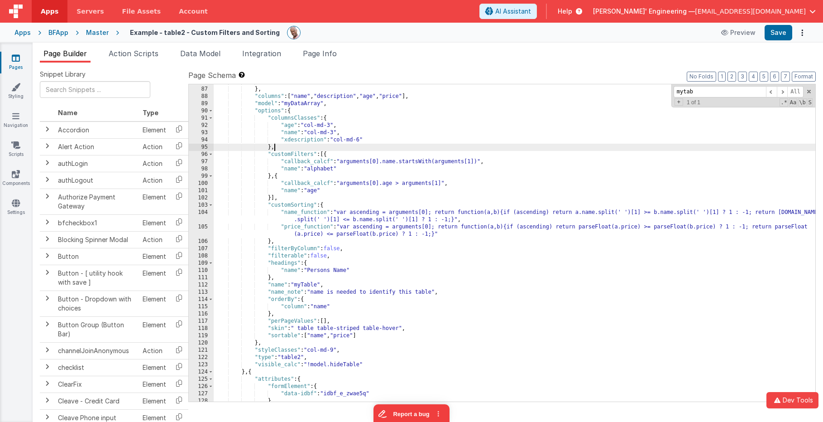
click at [352, 145] on div "} } , "columns" : [ "name" , "description" , "age" , "price" ] , "model" : "myD…" at bounding box center [515, 243] width 602 height 331
click at [332, 154] on div "} } , "columns" : [ "name" , "description" , "age" , "price" ] , "model" : "myD…" at bounding box center [515, 243] width 602 height 331
click at [393, 161] on div "} } , "columns" : [ "name" , "description" , "age" , "price" ] , "model" : "myD…" at bounding box center [515, 243] width 602 height 331
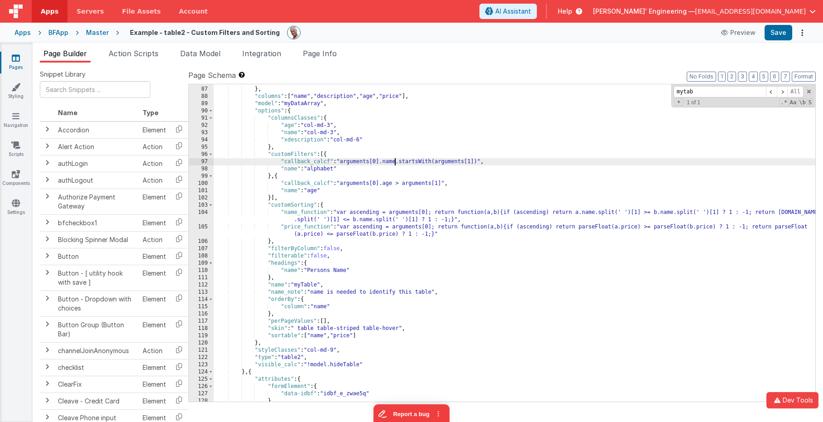
click at [393, 161] on div "} } , "columns" : [ "name" , "description" , "age" , "price" ] , "model" : "myD…" at bounding box center [515, 243] width 602 height 331
click at [391, 184] on div "} } , "columns" : [ "name" , "description" , "age" , "price" ] , "model" : "myD…" at bounding box center [515, 243] width 602 height 331
drag, startPoint x: 480, startPoint y: 161, endPoint x: 342, endPoint y: 160, distance: 138.1
click at [342, 160] on div "} } , "columns" : [ "name" , "description" , "age" , "price" ] , "model" : "myD…" at bounding box center [515, 243] width 602 height 331
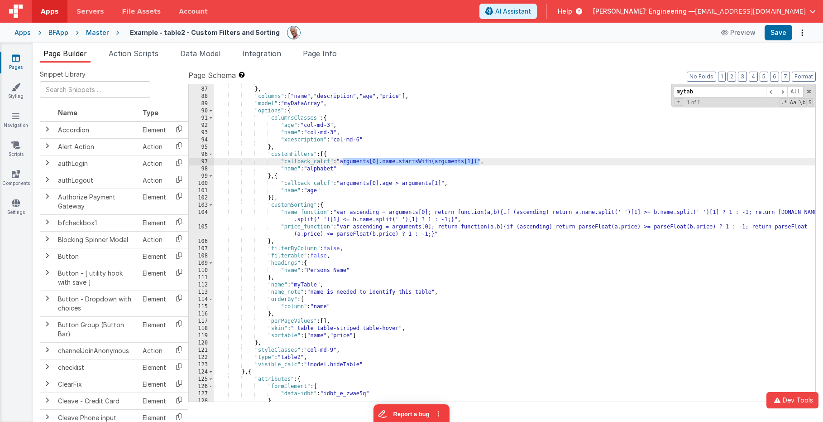
click at [359, 159] on div "} } , "columns" : [ "name" , "description" , "age" , "price" ] , "model" : "myD…" at bounding box center [515, 243] width 602 height 331
drag, startPoint x: 481, startPoint y: 163, endPoint x: 402, endPoint y: 163, distance: 79.2
click at [402, 163] on div "} } , "columns" : [ "name" , "description" , "age" , "price" ] , "model" : "myD…" at bounding box center [515, 243] width 602 height 331
click at [398, 163] on div "} } , "columns" : [ "name" , "description" , "age" , "price" ] , "model" : "myD…" at bounding box center [515, 243] width 602 height 331
drag, startPoint x: 399, startPoint y: 163, endPoint x: 346, endPoint y: 161, distance: 52.6
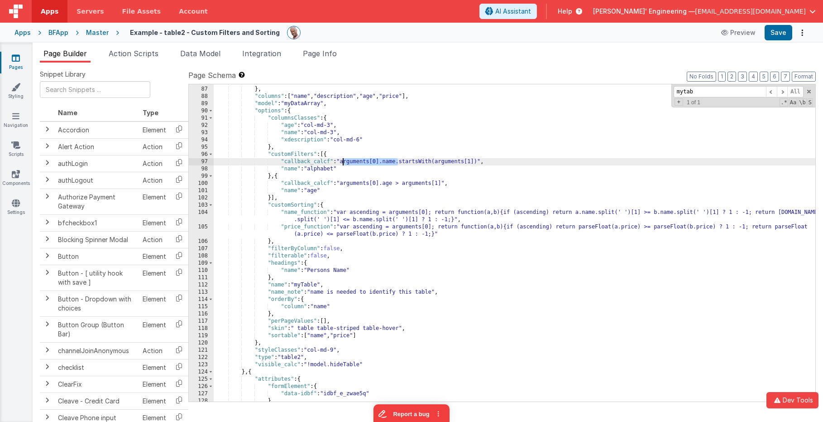
click at [346, 161] on div "} } , "columns" : [ "name" , "description" , "age" , "price" ] , "model" : "myD…" at bounding box center [515, 243] width 602 height 331
click at [346, 161] on div "} } , "columns" : [ "name" , "description" , "age" , "price" ] , "model" : "myD…" at bounding box center [515, 242] width 602 height 317
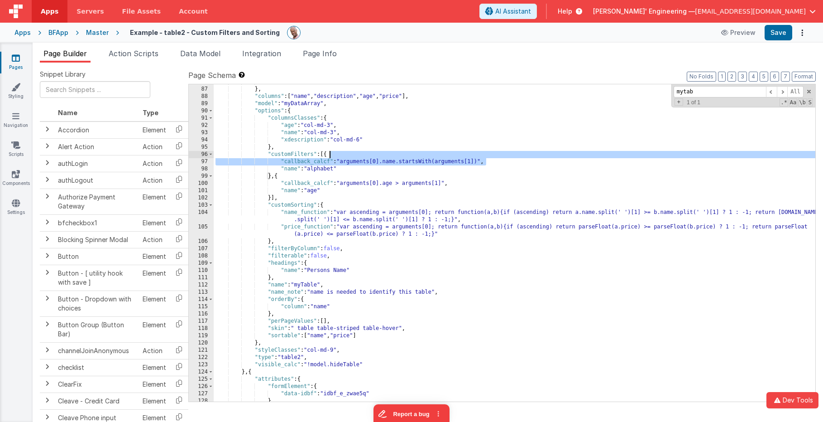
click at [495, 156] on div "} } , "columns" : [ "name" , "description" , "age" , "price" ] , "model" : "myD…" at bounding box center [515, 243] width 602 height 331
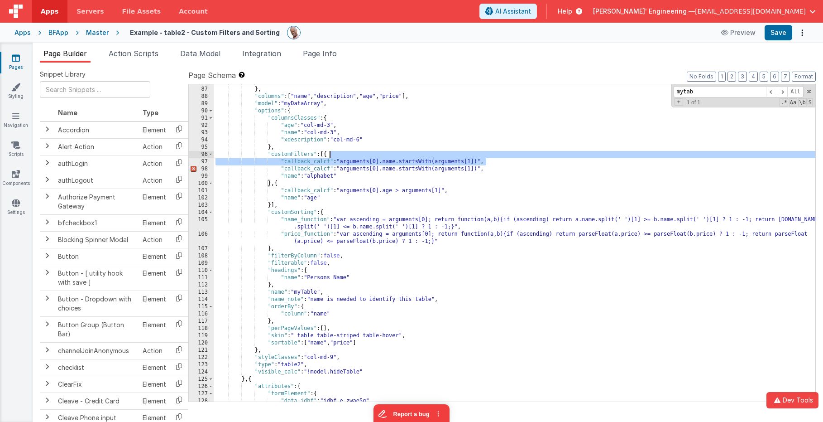
click at [479, 171] on div "} } , "columns" : [ "name" , "description" , "age" , "price" ] , "model" : "myD…" at bounding box center [515, 243] width 602 height 331
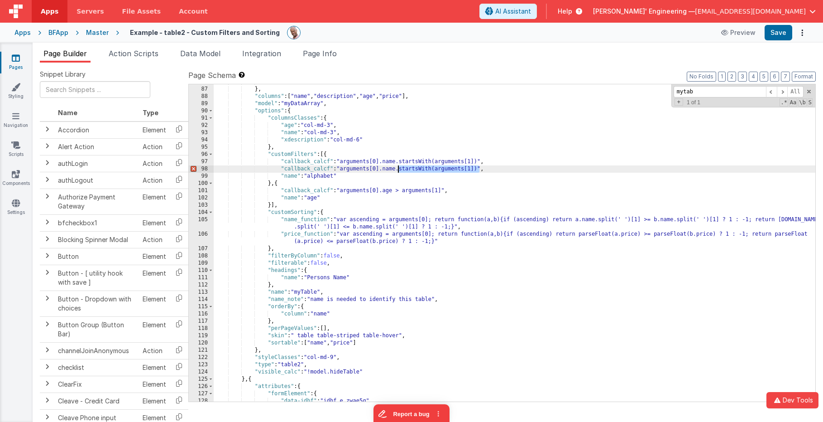
drag, startPoint x: 479, startPoint y: 170, endPoint x: 403, endPoint y: 170, distance: 76.5
click at [398, 170] on div "} } , "columns" : [ "name" , "description" , "age" , "price" ] , "model" : "myD…" at bounding box center [515, 243] width 602 height 331
drag, startPoint x: 470, startPoint y: 162, endPoint x: 433, endPoint y: 161, distance: 36.2
click at [434, 161] on div "} } , "columns" : [ "name" , "description" , "age" , "price" ] , "model" : "myD…" at bounding box center [515, 243] width 602 height 331
drag, startPoint x: 409, startPoint y: 168, endPoint x: 420, endPoint y: 168, distance: 10.4
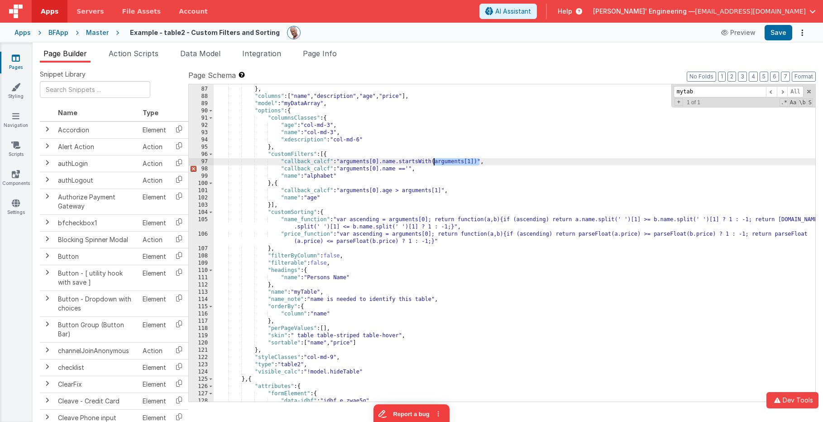
click at [410, 168] on div "} } , "columns" : [ "name" , "description" , "age" , "price" ] , "model" : "myD…" at bounding box center [515, 243] width 602 height 331
drag, startPoint x: 411, startPoint y: 169, endPoint x: 422, endPoint y: 168, distance: 10.9
click at [411, 169] on div "} } , "columns" : [ "name" , "description" , "age" , "price" ] , "model" : "myD…" at bounding box center [515, 243] width 602 height 331
drag, startPoint x: 451, startPoint y: 169, endPoint x: 455, endPoint y: 170, distance: 4.6
click at [451, 169] on div "} } , "columns" : [ "name" , "description" , "age" , "price" ] , "model" : "myD…" at bounding box center [515, 243] width 602 height 331
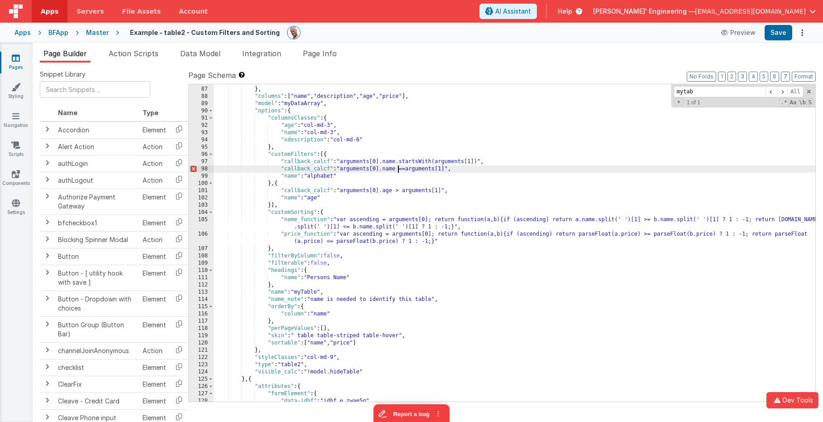
click at [398, 168] on div "} } , "columns" : [ "name" , "description" , "age" , "price" ] , "model" : "myD…" at bounding box center [515, 243] width 602 height 331
drag, startPoint x: 398, startPoint y: 168, endPoint x: 383, endPoint y: 169, distance: 15.0
click at [383, 169] on div "} } , "columns" : [ "name" , "description" , "age" , "price" ] , "model" : "myD…" at bounding box center [515, 243] width 602 height 331
click at [408, 169] on div "} } , "columns" : [ "name" , "description" , "age" , "price" ] , "model" : "myD…" at bounding box center [515, 243] width 602 height 331
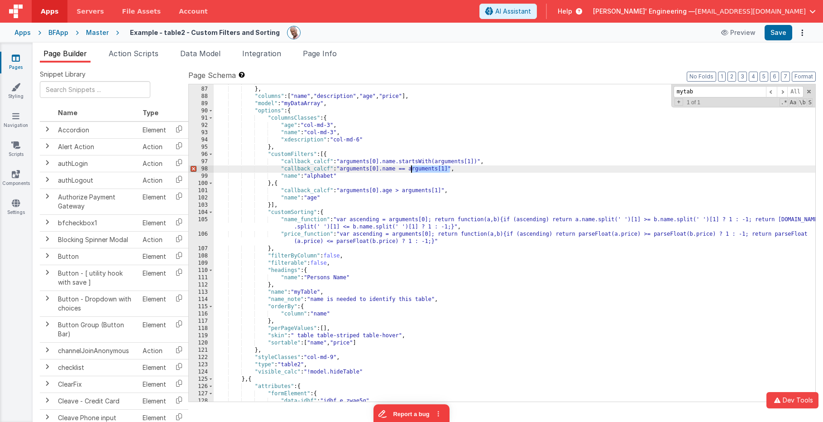
drag, startPoint x: 451, startPoint y: 168, endPoint x: 411, endPoint y: 169, distance: 39.8
click at [411, 169] on div "} } , "columns" : [ "name" , "description" , "age" , "price" ] , "model" : "myD…" at bounding box center [515, 243] width 602 height 331
click at [450, 170] on div "} } , "columns" : [ "name" , "description" , "age" , "price" ] , "model" : "myD…" at bounding box center [515, 243] width 602 height 331
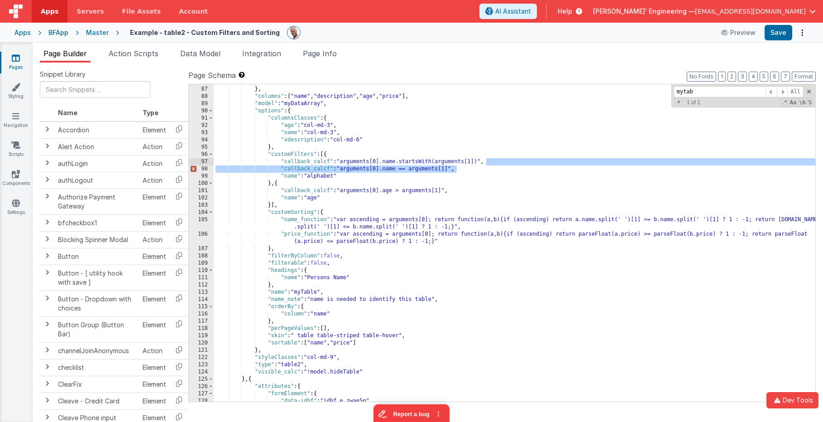
drag, startPoint x: 474, startPoint y: 168, endPoint x: 527, endPoint y: 163, distance: 53.2
click at [527, 163] on div "} } , "columns" : [ "name" , "description" , "age" , "price" ] , "model" : "myD…" at bounding box center [515, 243] width 602 height 331
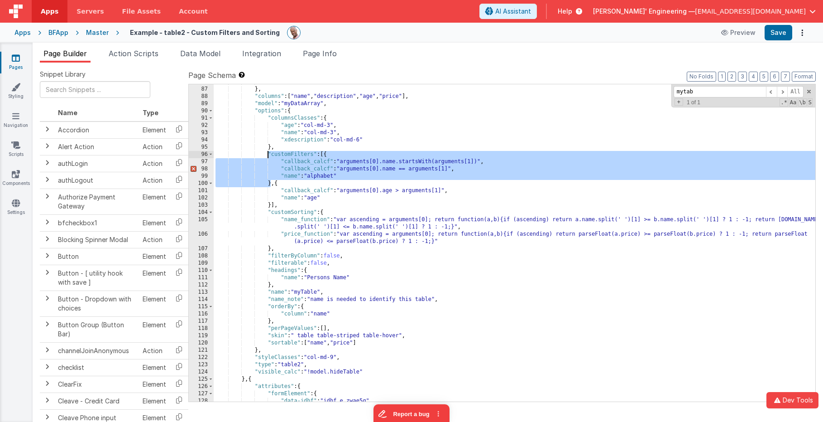
drag, startPoint x: 270, startPoint y: 181, endPoint x: 267, endPoint y: 156, distance: 25.2
click at [267, 156] on div "} } , "columns" : [ "name" , "description" , "age" , "price" ] , "model" : "myD…" at bounding box center [515, 243] width 602 height 331
click at [268, 176] on div "} } , "columns" : [ "name" , "description" , "age" , "price" ] , "model" : "myD…" at bounding box center [515, 243] width 602 height 331
drag, startPoint x: 228, startPoint y: 183, endPoint x: 211, endPoint y: 153, distance: 34.3
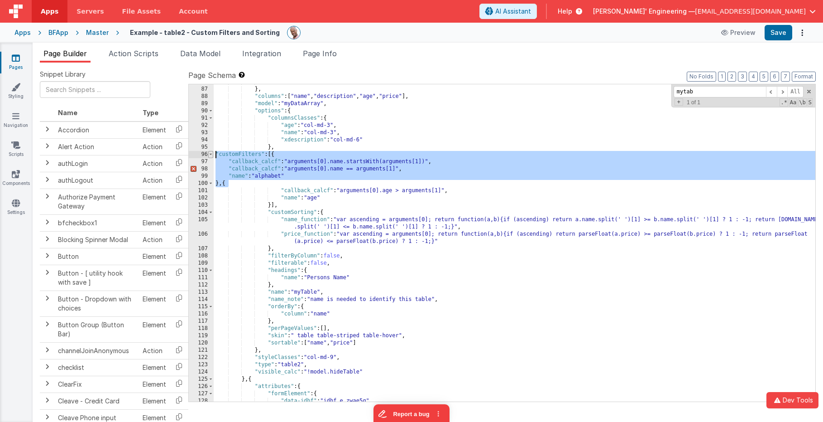
click at [211, 153] on div "86 87 88 89 90 91 92 93 94 95 96 97 98 99 100 101 102 103 104 105 106 107 108 1…" at bounding box center [502, 243] width 628 height 318
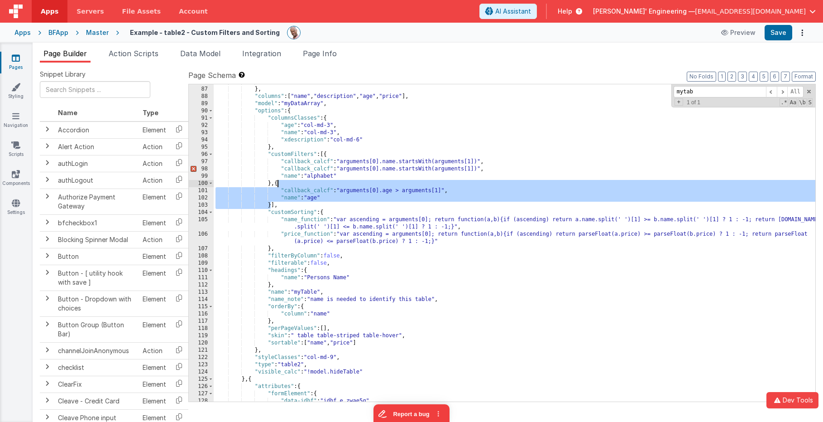
drag, startPoint x: 273, startPoint y: 205, endPoint x: 277, endPoint y: 184, distance: 21.7
click at [277, 184] on div "} } , "columns" : [ "name" , "description" , "age" , "price" ] , "model" : "myD…" at bounding box center [515, 243] width 602 height 331
click at [453, 191] on div "} } , "columns" : [ "name" , "description" , "age" , "price" ] , "model" : "myD…" at bounding box center [515, 243] width 602 height 331
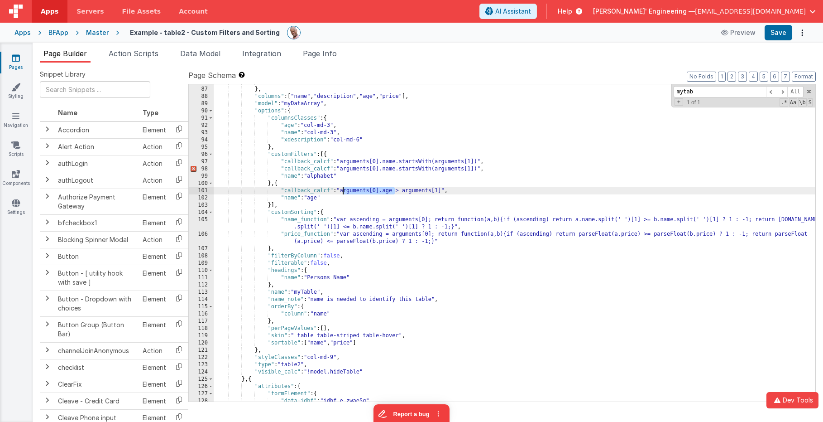
drag, startPoint x: 396, startPoint y: 191, endPoint x: 342, endPoint y: 189, distance: 54.4
click at [339, 189] on div "} } , "columns" : [ "name" , "description" , "age" , "price" ] , "model" : "myD…" at bounding box center [515, 243] width 602 height 331
drag, startPoint x: 445, startPoint y: 191, endPoint x: 406, endPoint y: 191, distance: 39.4
click at [406, 191] on div "} } , "columns" : [ "name" , "description" , "age" , "price" ] , "model" : "myD…" at bounding box center [515, 243] width 602 height 331
drag, startPoint x: 401, startPoint y: 191, endPoint x: 437, endPoint y: 196, distance: 37.0
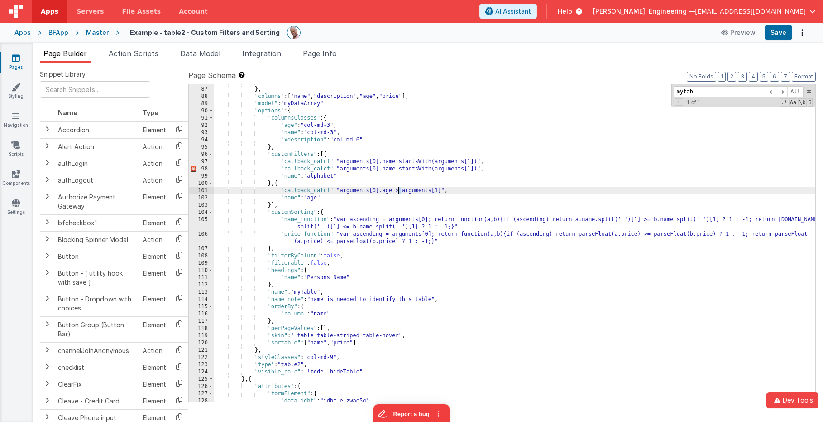
click at [398, 191] on div "} } , "columns" : [ "name" , "description" , "age" , "price" ] , "model" : "myD…" at bounding box center [515, 243] width 602 height 331
drag, startPoint x: 462, startPoint y: 190, endPoint x: 362, endPoint y: 187, distance: 100.1
click at [462, 190] on div "} } , "columns" : [ "name" , "description" , "age" , "price" ] , "model" : "myD…" at bounding box center [515, 243] width 602 height 331
drag, startPoint x: 278, startPoint y: 183, endPoint x: 275, endPoint y: 190, distance: 7.1
click at [275, 190] on div "} } , "columns" : [ "name" , "description" , "age" , "price" ] , "model" : "myD…" at bounding box center [515, 243] width 602 height 331
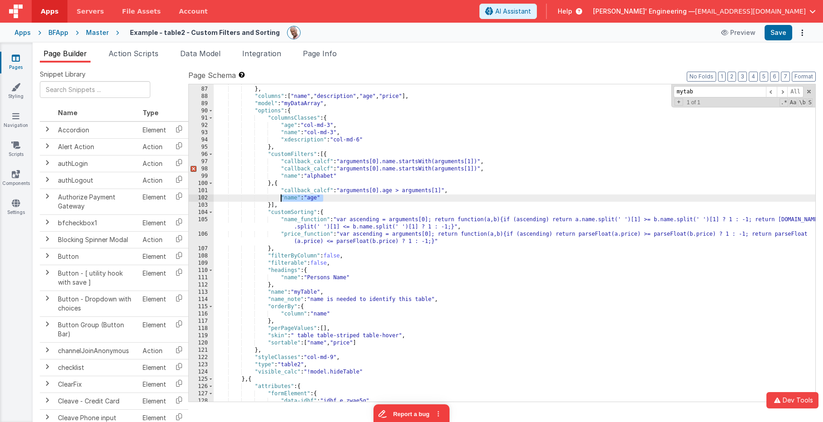
drag, startPoint x: 333, startPoint y: 199, endPoint x: 286, endPoint y: 199, distance: 46.6
click at [282, 199] on div "} } , "columns" : [ "name" , "description" , "age" , "price" ] , "model" : "myD…" at bounding box center [515, 243] width 602 height 331
click at [321, 197] on div "} } , "columns" : [ "name" , "description" , "age" , "price" ] , "model" : "myD…" at bounding box center [515, 243] width 602 height 331
click at [334, 196] on div "} } , "columns" : [ "name" , "description" , "age" , "price" ] , "model" : "myD…" at bounding box center [515, 243] width 602 height 331
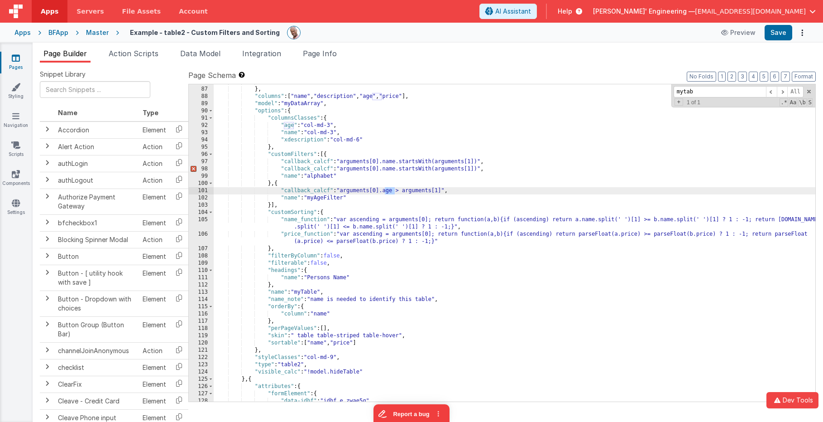
drag, startPoint x: 395, startPoint y: 192, endPoint x: 375, endPoint y: 193, distance: 19.9
click at [384, 191] on div "} } , "columns" : [ "name" , "description" , "age" , "price" ] , "model" : "myD…" at bounding box center [515, 243] width 602 height 331
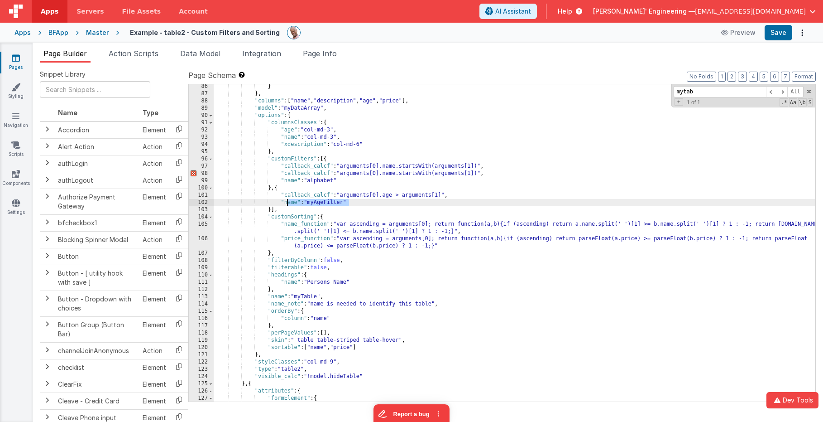
drag, startPoint x: 354, startPoint y: 202, endPoint x: 286, endPoint y: 202, distance: 67.9
click at [286, 202] on div "} } , "columns" : [ "name" , "description" , "age" , "price" ] , "model" : "myD…" at bounding box center [515, 248] width 602 height 331
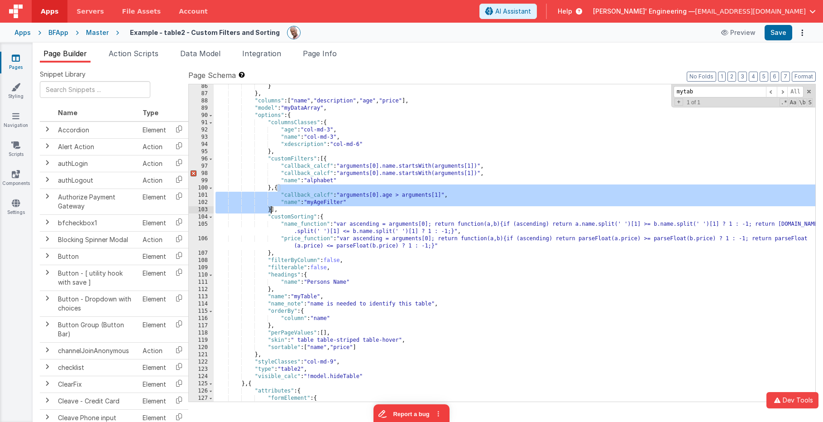
drag, startPoint x: 278, startPoint y: 188, endPoint x: 270, endPoint y: 207, distance: 20.9
click at [270, 208] on div "} } , "columns" : [ "name" , "description" , "age" , "price" ] , "model" : "myD…" at bounding box center [515, 248] width 602 height 331
click at [331, 201] on div "} } , "columns" : [ "name" , "description" , "age" , "price" ] , "model" : "myD…" at bounding box center [515, 248] width 602 height 331
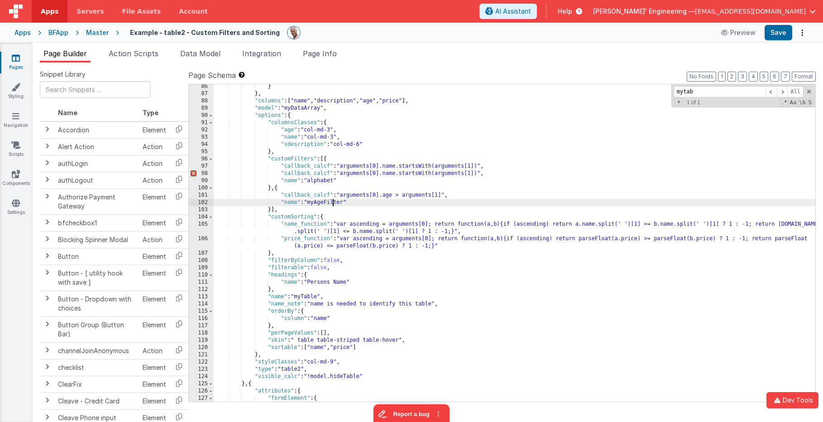
click at [331, 201] on div "} } , "columns" : [ "name" , "description" , "age" , "price" ] , "model" : "myD…" at bounding box center [515, 248] width 602 height 331
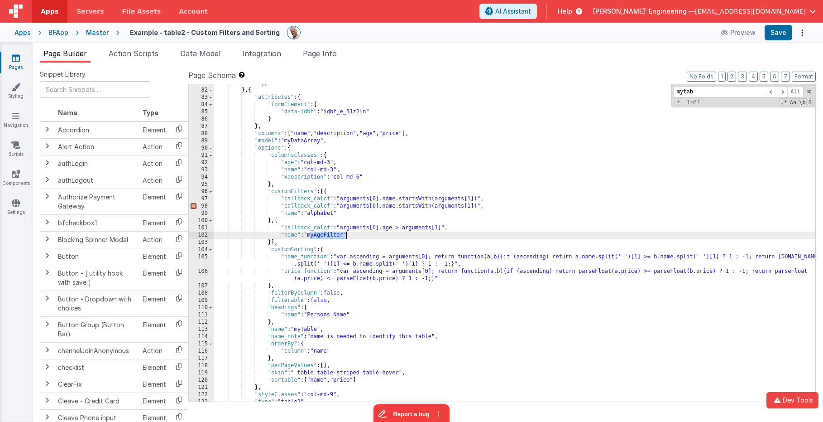
scroll to position [585, 0]
click at [129, 59] on li "Action Scripts" at bounding box center [133, 55] width 57 height 14
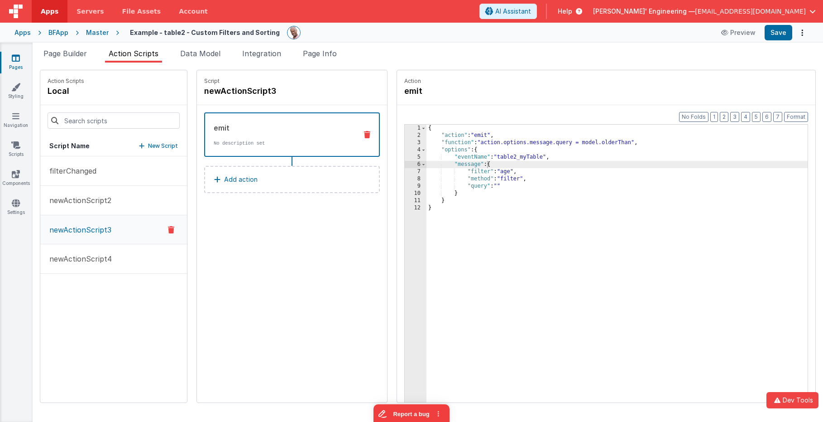
click at [480, 170] on div "{ "action" : "emit" , "function" : "action.options.message.query = model.olderT…" at bounding box center [631, 285] width 408 height 320
drag, startPoint x: 480, startPoint y: 170, endPoint x: 514, endPoint y: 180, distance: 35.7
click at [480, 170] on div "{ "action" : "emit" , "function" : "action.options.message.query = model.olderT…" at bounding box center [631, 285] width 408 height 320
click at [86, 53] on span "Page Builder" at bounding box center [64, 53] width 43 height 9
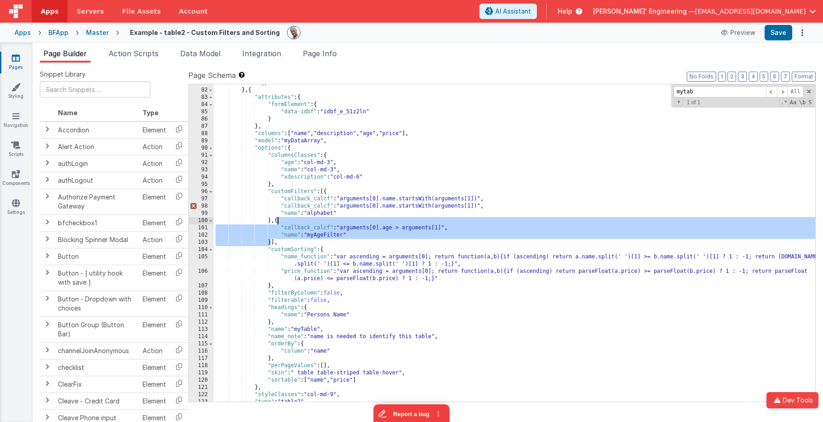
drag, startPoint x: 271, startPoint y: 242, endPoint x: 276, endPoint y: 220, distance: 22.3
click at [276, 220] on div ""type" : "clearfix" } , { "attributes" : { "formElement" : { "data-idbf" : "idb…" at bounding box center [515, 244] width 602 height 331
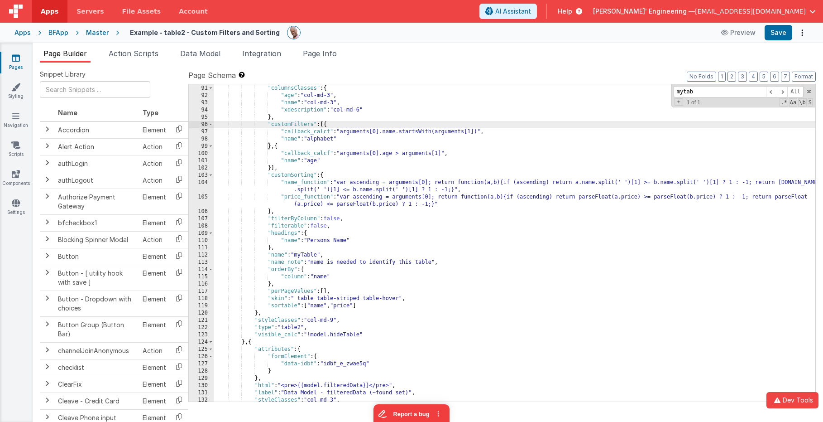
scroll to position [651, 0]
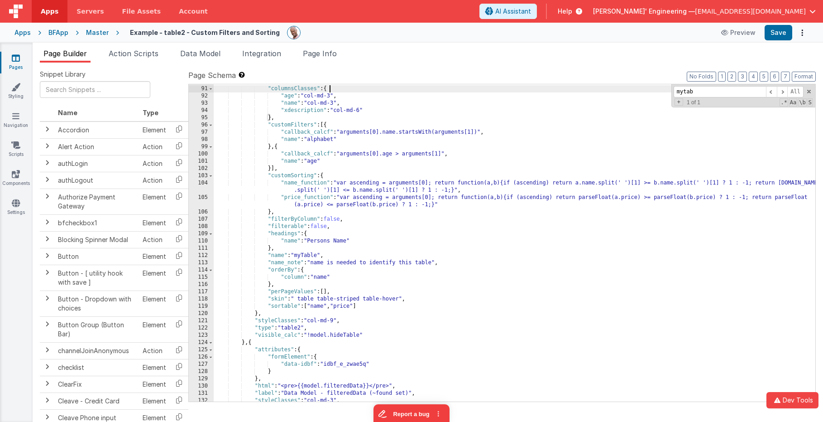
click at [328, 87] on div ""options" : { "columnsClasses" : { "age" : "col-md-3" , "name" : "col-md-3" , "…" at bounding box center [515, 243] width 602 height 331
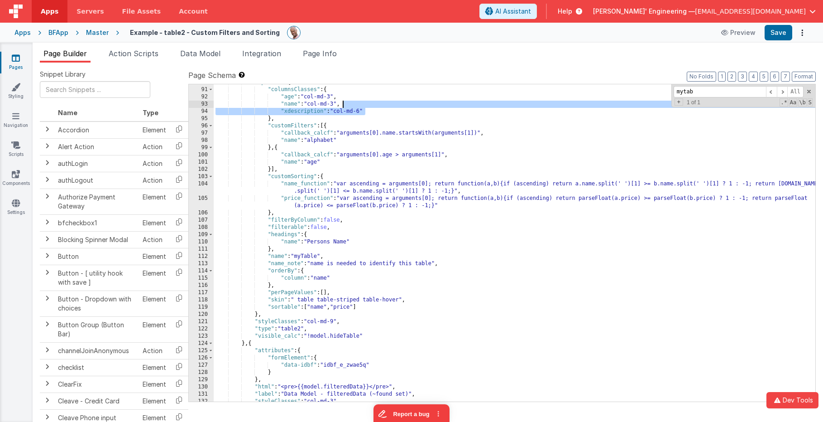
drag, startPoint x: 373, startPoint y: 111, endPoint x: 372, endPoint y: 106, distance: 5.0
click at [372, 106] on div ""options" : { "columnsClasses" : { "age" : "col-md-3" , "name" : "col-md-3" , "…" at bounding box center [515, 244] width 602 height 331
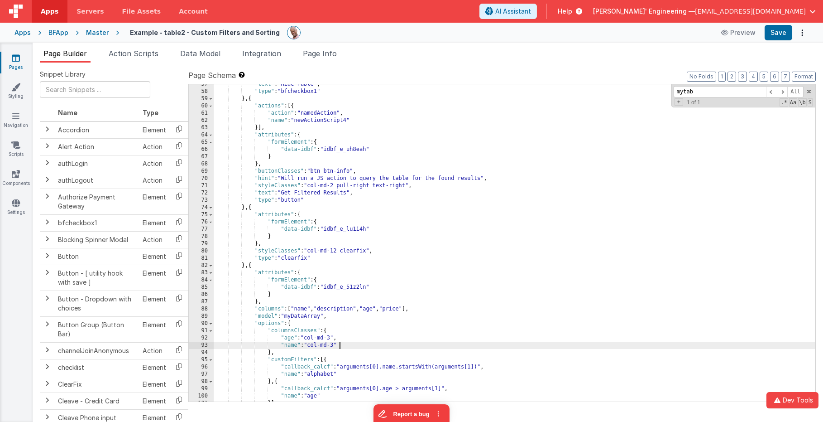
scroll to position [409, 0]
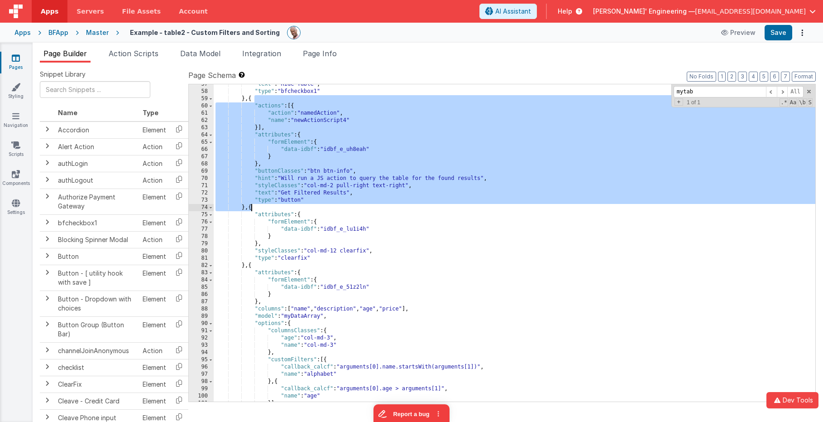
drag, startPoint x: 253, startPoint y: 99, endPoint x: 250, endPoint y: 209, distance: 109.6
click at [250, 209] on div ""text" : "Hide Table" , "type" : "bfcheckbox1" } , { "actions" : [{ "action" : …" at bounding box center [515, 246] width 602 height 331
click at [250, 208] on div ""text" : "Hide Table" , "type" : "bfcheckbox1" } , { "actions" : [{ "action" : …" at bounding box center [515, 246] width 602 height 331
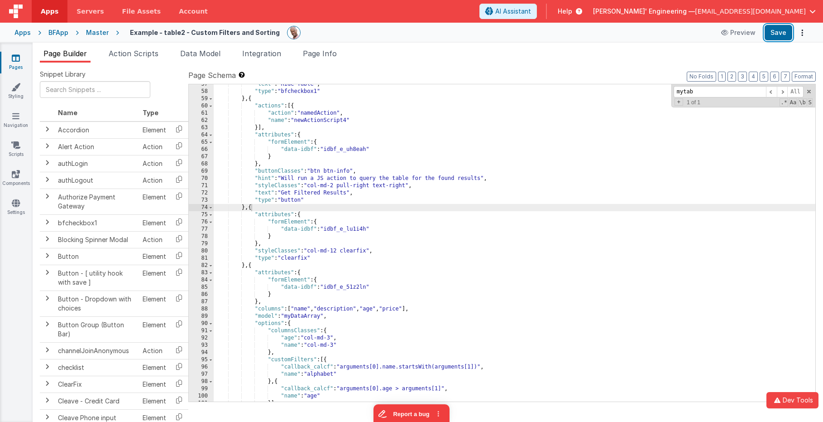
drag, startPoint x: 778, startPoint y: 33, endPoint x: 479, endPoint y: 102, distance: 306.4
click at [778, 33] on button "Save" at bounding box center [779, 32] width 28 height 15
click at [25, 32] on div "Apps" at bounding box center [22, 32] width 16 height 9
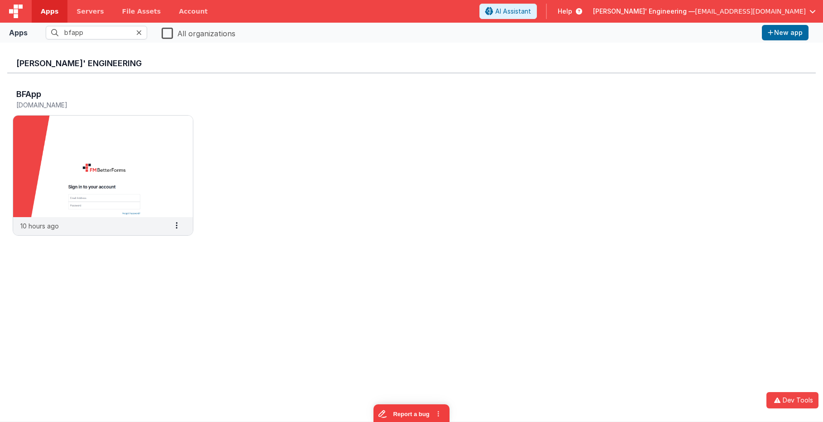
click at [612, 155] on div "BFApp app.fmbetterforms.com 10 hours ago Settings Copy API Key Merge App Delete…" at bounding box center [411, 164] width 809 height 183
click at [405, 99] on div "BFApp app.fmbetterforms.com 10 hours ago Settings Copy API Key Merge App Delete…" at bounding box center [411, 164] width 809 height 183
